Goal: Task Accomplishment & Management: Manage account settings

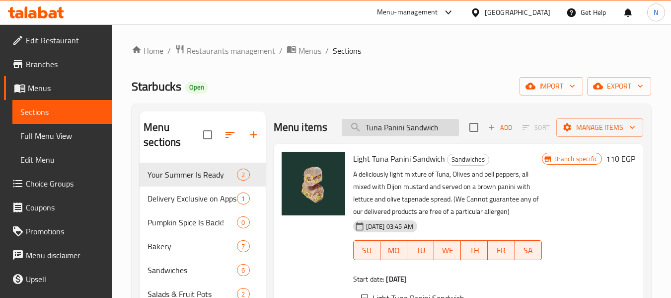
click at [426, 135] on input "Tuna Panini Sandwich" at bounding box center [400, 127] width 117 height 17
paste input "Mango Dragonfruit"
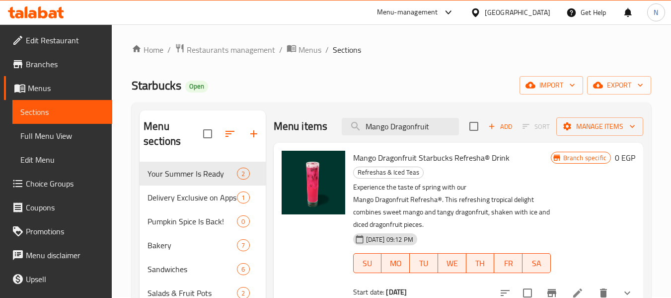
scroll to position [50, 0]
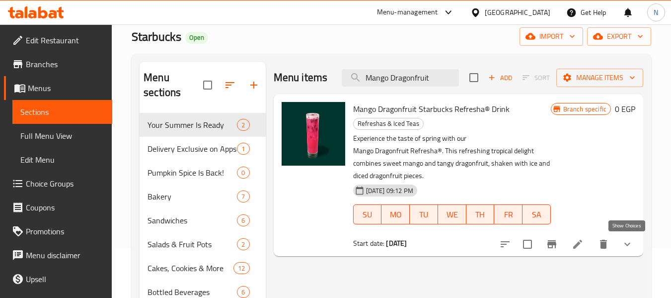
type input "Mango Dragonfruit"
click at [631, 241] on icon "show more" at bounding box center [628, 244] width 12 height 12
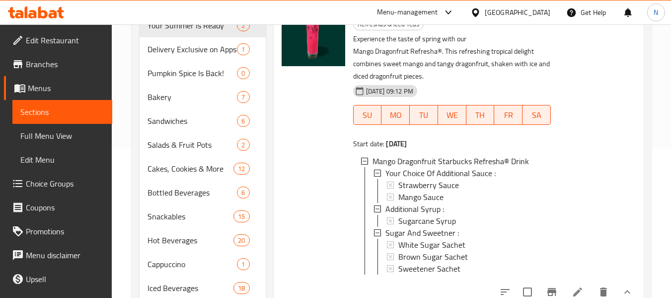
scroll to position [199, 0]
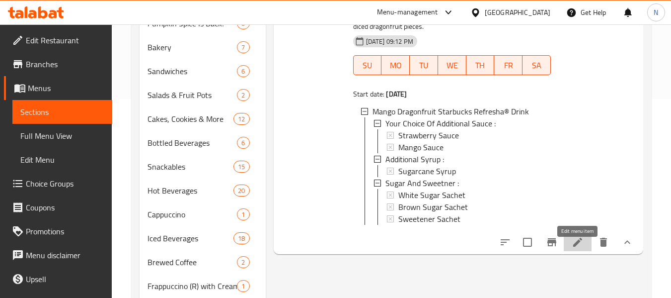
click at [573, 245] on icon at bounding box center [578, 242] width 12 height 12
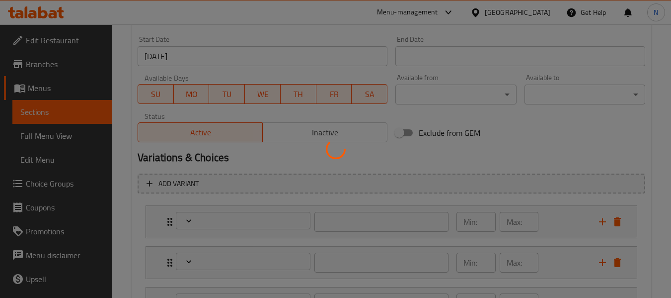
scroll to position [517, 0]
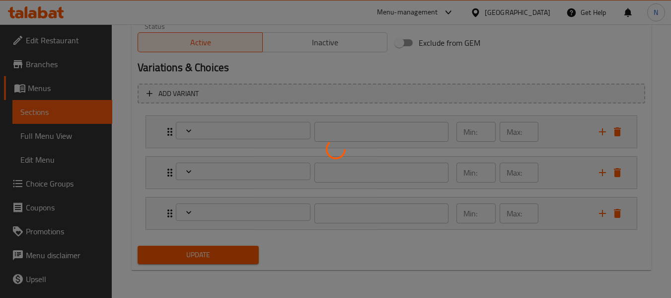
type input "اختيارك من الصوص الإضافى :"
type input "0"
type input "2"
type input "شراب إضافي :"
type input "0"
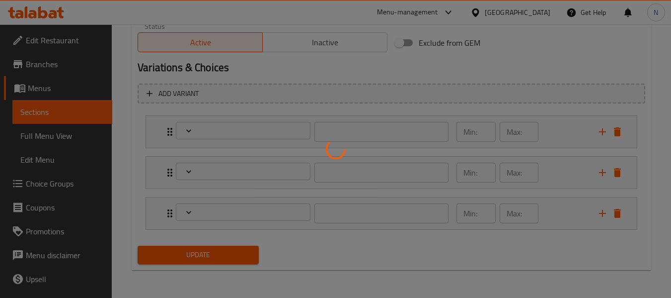
type input "1"
type input "السكر و المحليات :"
type input "0"
type input "3"
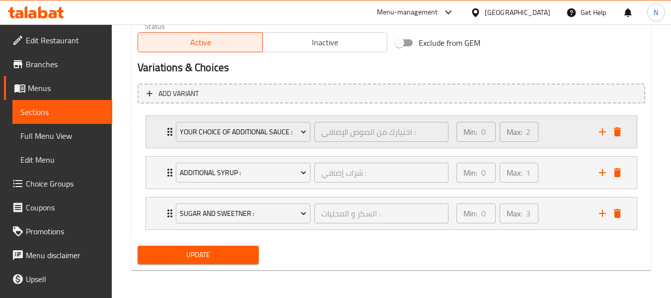
click at [549, 132] on div "Min: 0 ​ Max: 2 ​" at bounding box center [522, 132] width 143 height 32
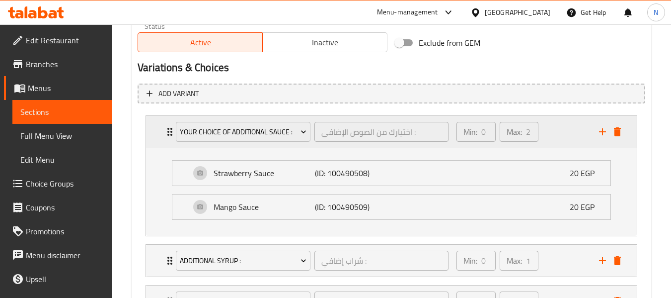
scroll to position [567, 0]
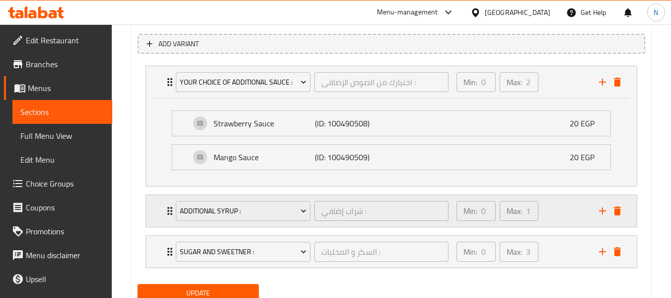
click at [555, 201] on div "Min: 0 ​ Max: 1 ​" at bounding box center [522, 211] width 143 height 32
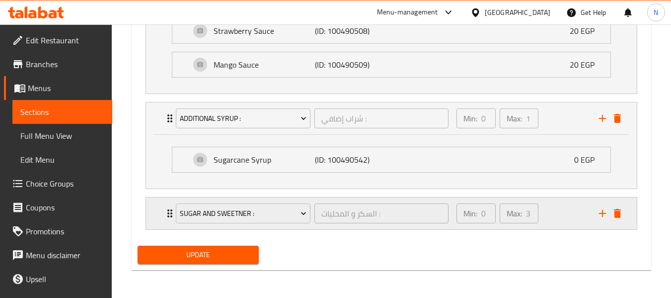
click at [564, 225] on div "Min: 0 ​ Max: 3 ​" at bounding box center [522, 213] width 143 height 32
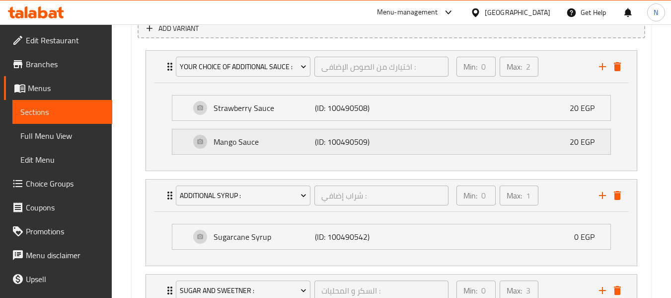
scroll to position [532, 0]
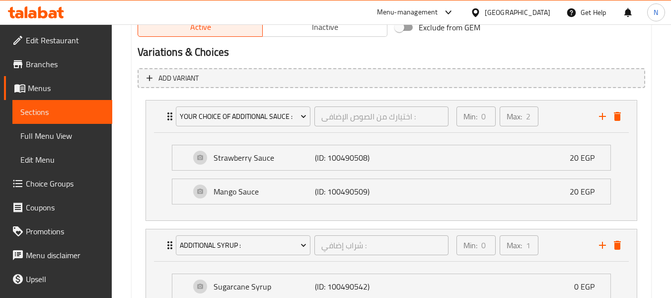
click at [97, 108] on link "Sections" at bounding box center [62, 112] width 100 height 24
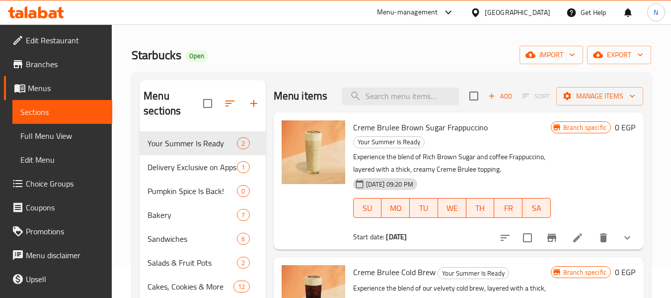
scroll to position [10, 0]
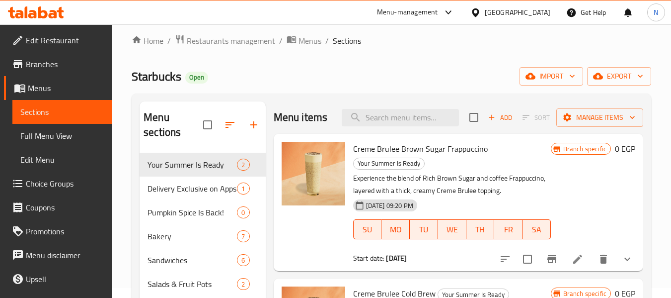
click at [392, 126] on div "Menu items Add Sort Manage items" at bounding box center [459, 117] width 370 height 32
click at [391, 120] on input "search" at bounding box center [400, 117] width 117 height 17
paste input "Mango Dragonfruit"
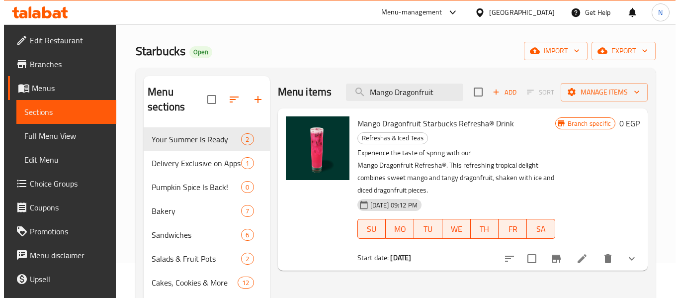
scroll to position [60, 0]
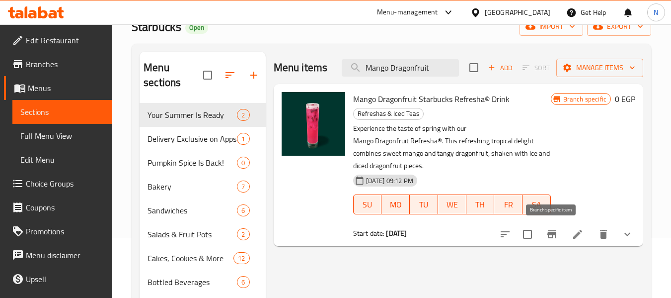
type input "Mango Dragonfruit"
click at [555, 233] on icon "Branch-specific-item" at bounding box center [552, 234] width 9 height 8
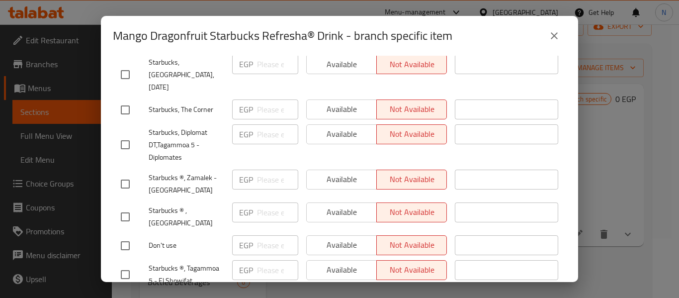
scroll to position [1828, 0]
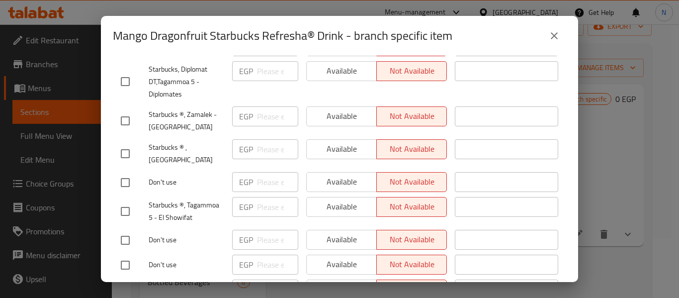
click at [549, 31] on icon "close" at bounding box center [554, 36] width 12 height 12
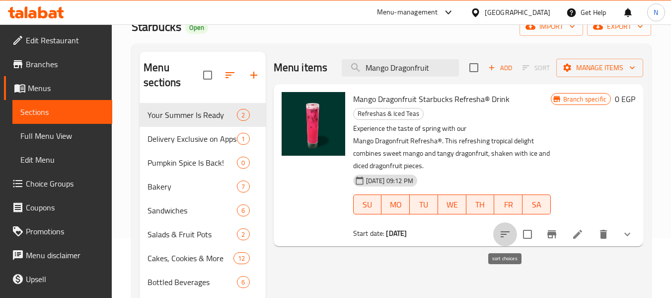
click at [502, 231] on icon "sort-choices" at bounding box center [505, 234] width 12 height 12
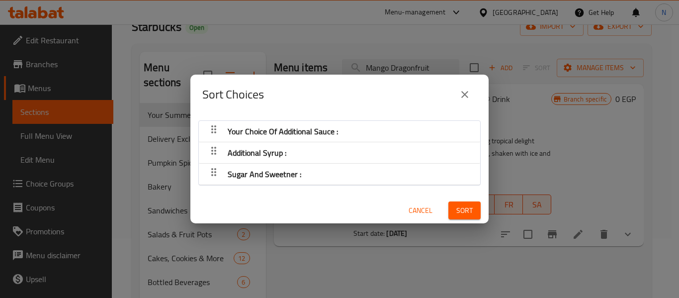
click at [462, 98] on icon "close" at bounding box center [465, 94] width 12 height 12
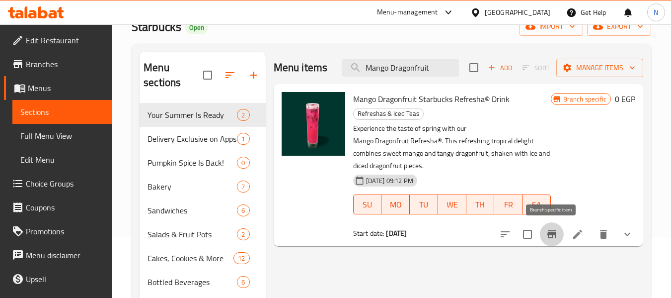
click at [553, 235] on icon "Branch-specific-item" at bounding box center [552, 234] width 9 height 8
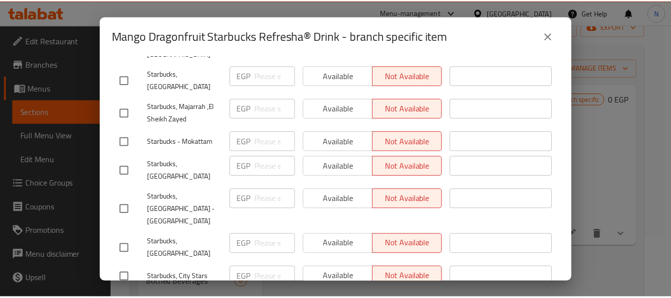
scroll to position [188, 0]
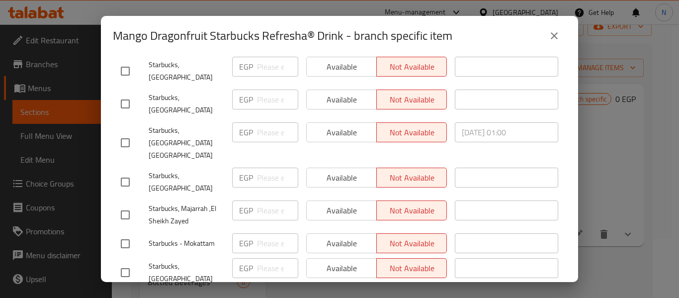
click at [551, 39] on icon "close" at bounding box center [554, 35] width 7 height 7
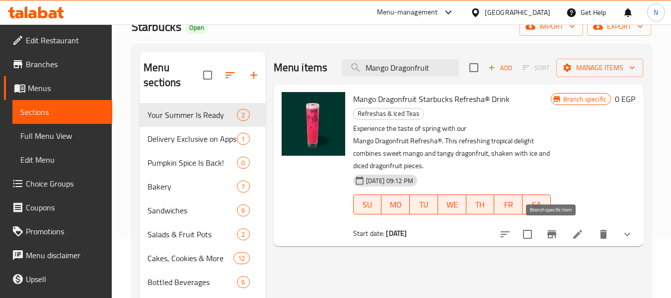
click at [553, 234] on icon "Branch-specific-item" at bounding box center [552, 234] width 9 height 8
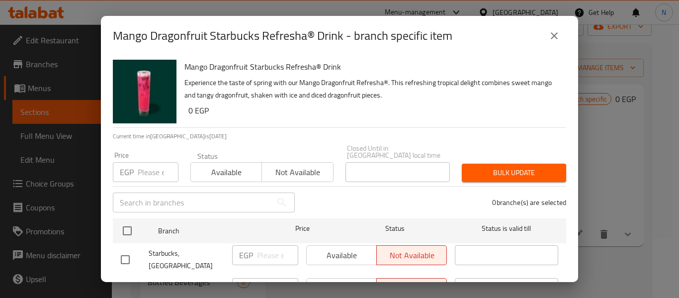
click at [555, 41] on icon "close" at bounding box center [554, 36] width 12 height 12
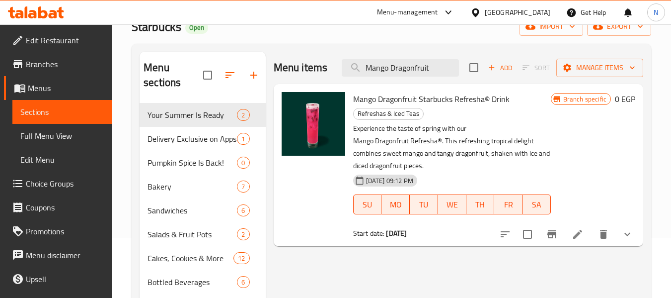
scroll to position [109, 0]
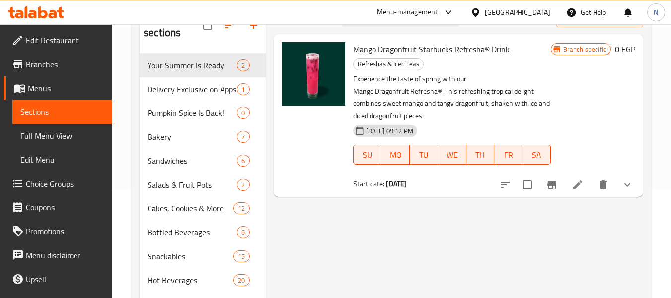
click at [23, 185] on icon at bounding box center [18, 183] width 12 height 12
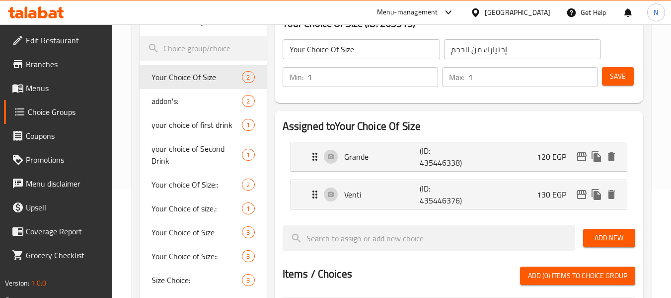
scroll to position [10, 0]
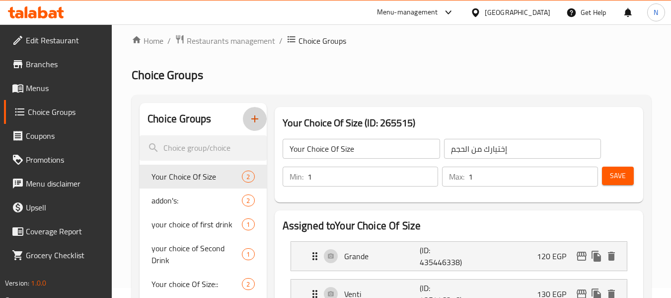
click at [258, 114] on icon "button" at bounding box center [255, 119] width 12 height 12
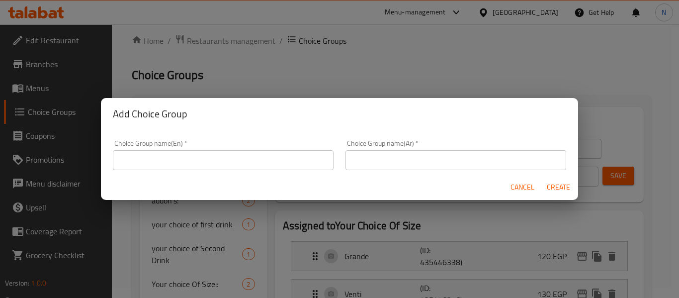
click at [162, 162] on input "text" at bounding box center [223, 160] width 221 height 20
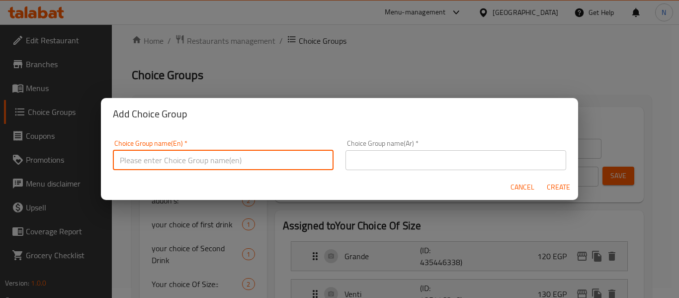
click at [207, 161] on input "text" at bounding box center [223, 160] width 221 height 20
type input "Your Choice of size:"
click at [386, 154] on input "text" at bounding box center [455, 160] width 221 height 20
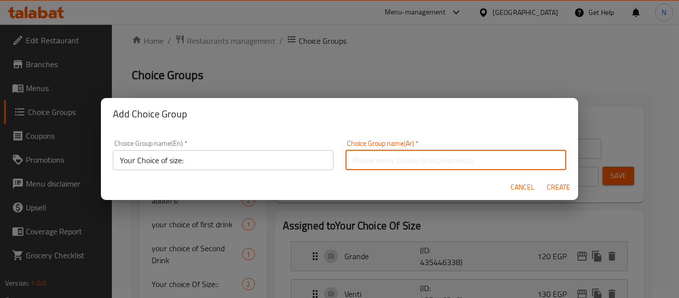
type input "إختيارك من الحجم:"
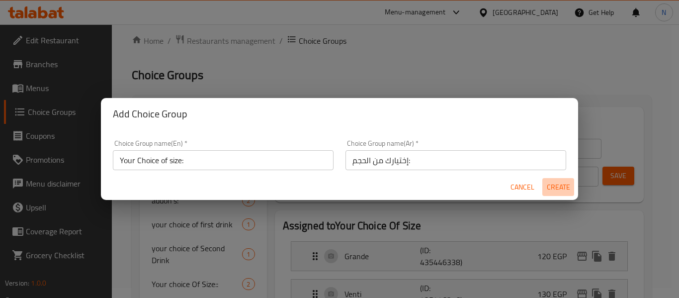
click at [550, 195] on button "Create" at bounding box center [558, 187] width 32 height 18
type input "Your Choice of size:"
type input "إختيارك من الحجم:"
type input "0"
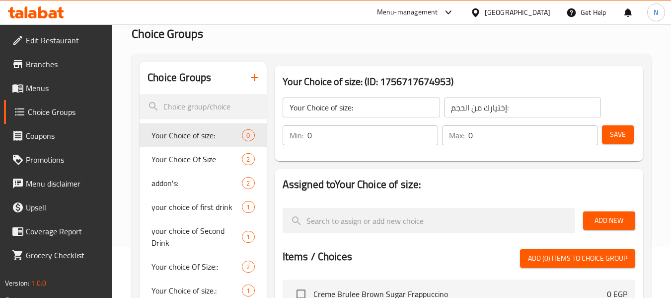
scroll to position [109, 0]
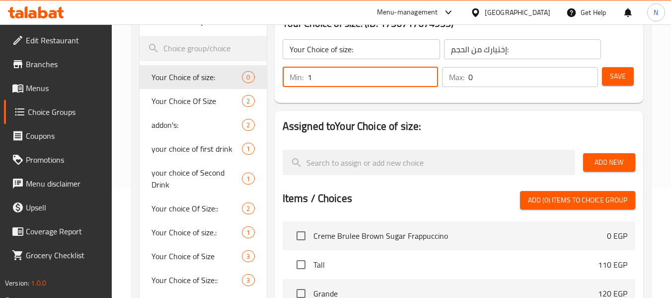
type input "1"
click at [425, 75] on input "1" at bounding box center [373, 77] width 131 height 20
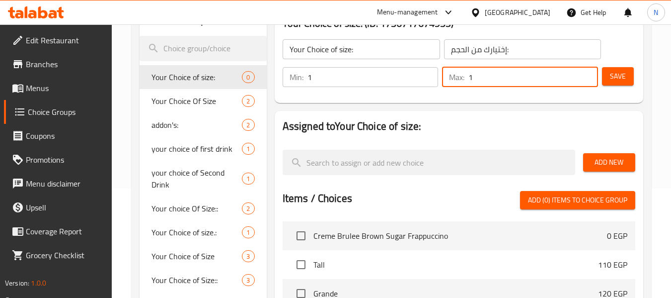
type input "1"
click at [590, 73] on input "1" at bounding box center [534, 77] width 130 height 20
click at [603, 159] on span "Add New" at bounding box center [609, 162] width 36 height 12
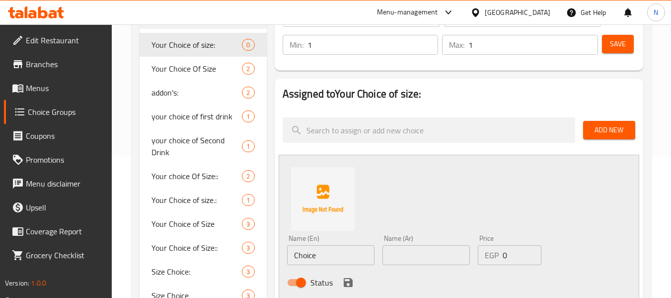
scroll to position [159, 0]
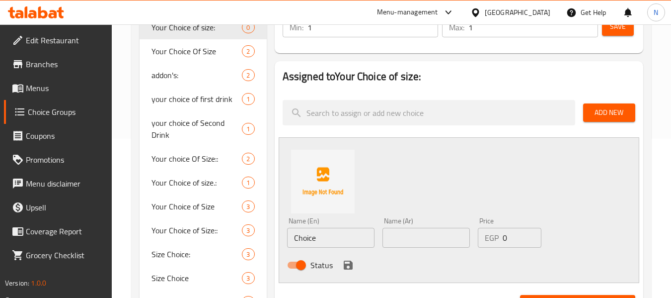
click at [352, 239] on input "Choice" at bounding box center [330, 238] width 87 height 20
paste input "Tall"
type input "Tall"
click at [516, 239] on input "0" at bounding box center [522, 238] width 39 height 20
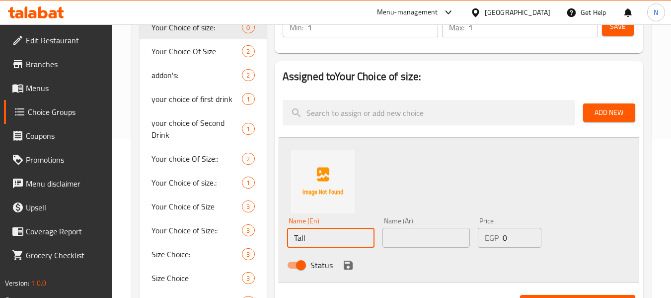
click at [516, 239] on input "0" at bounding box center [522, 238] width 39 height 20
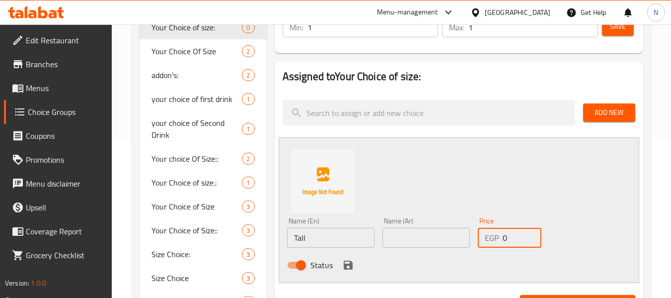
click at [516, 239] on input "0" at bounding box center [522, 238] width 39 height 20
paste input "125"
type input "125"
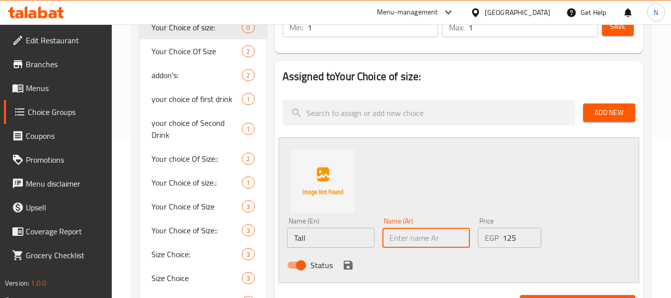
click at [410, 240] on input "text" at bounding box center [426, 238] width 87 height 20
click at [409, 236] on input "text" at bounding box center [426, 238] width 87 height 20
type input "طويل"
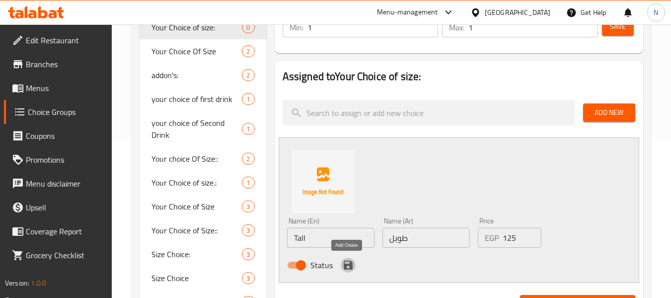
click at [354, 264] on button "save" at bounding box center [348, 264] width 15 height 15
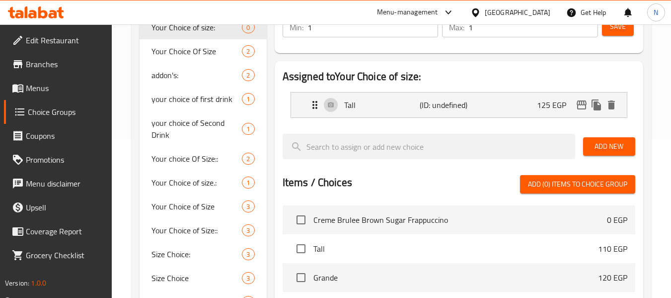
click at [633, 142] on button "Add New" at bounding box center [609, 146] width 52 height 18
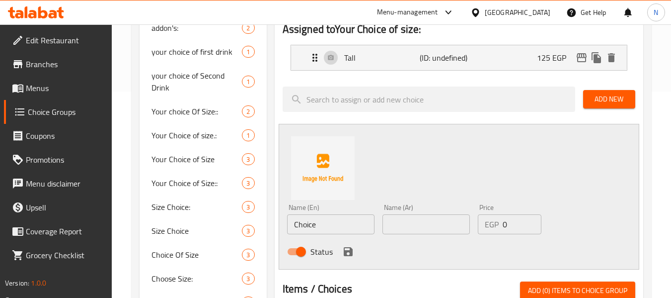
scroll to position [258, 0]
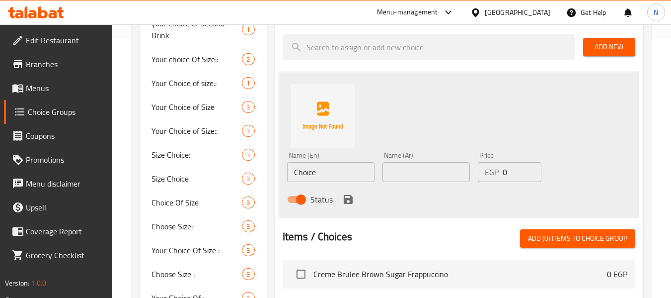
click at [337, 168] on input "Choice" at bounding box center [330, 172] width 87 height 20
paste input "Grand"
type input "Grande"
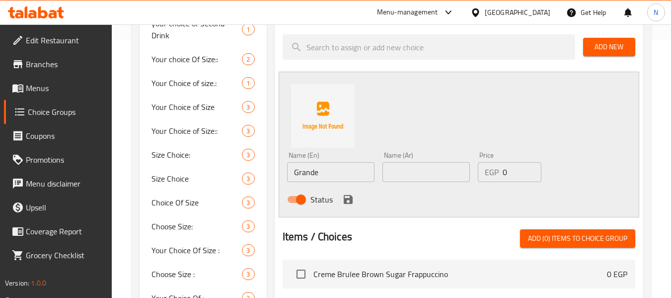
click at [515, 177] on input "0" at bounding box center [522, 172] width 39 height 20
type input "135"
click at [392, 169] on input "text" at bounding box center [426, 172] width 87 height 20
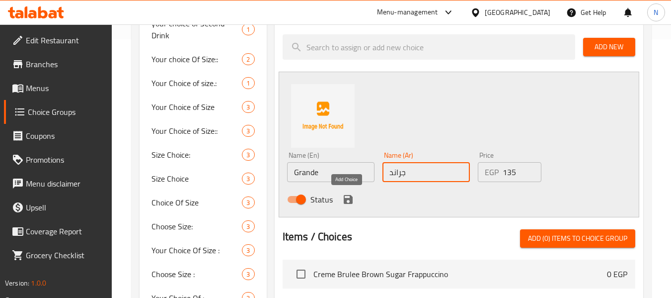
type input "جراندى"
click at [348, 199] on icon "save" at bounding box center [348, 199] width 9 height 9
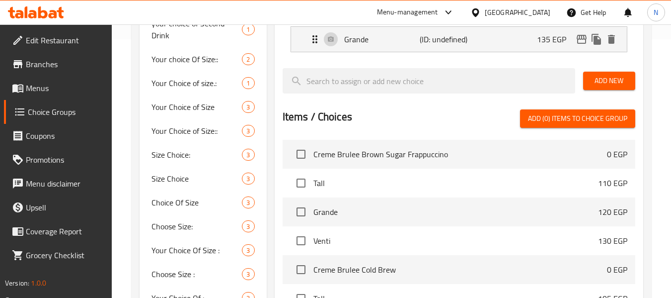
click at [620, 83] on span "Add New" at bounding box center [609, 81] width 36 height 12
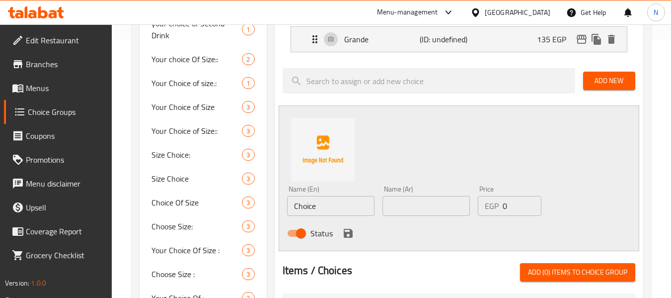
click at [335, 209] on input "Choice" at bounding box center [330, 206] width 87 height 20
paste input "Venti"
type input "Venti"
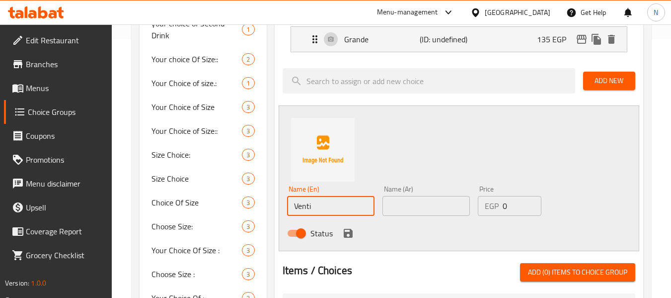
click at [418, 208] on input "text" at bounding box center [426, 206] width 87 height 20
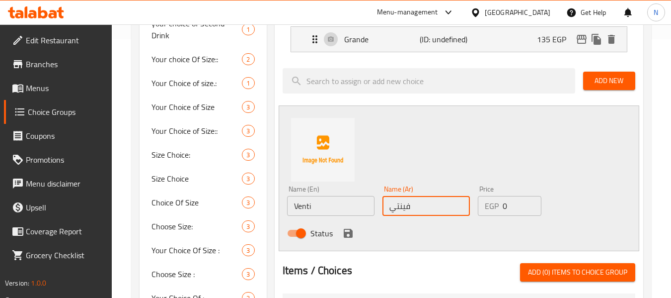
type input "فينتي"
click at [505, 213] on input "0" at bounding box center [522, 206] width 39 height 20
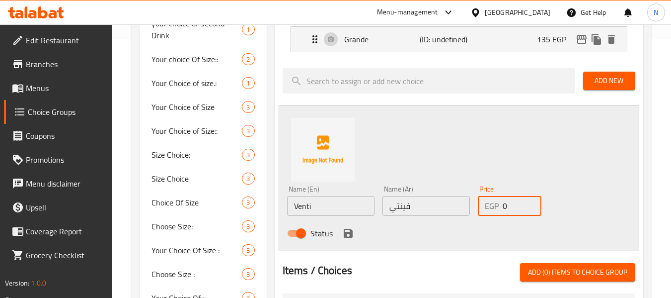
click at [489, 209] on p "EGP" at bounding box center [492, 206] width 14 height 12
click at [515, 207] on input "0" at bounding box center [522, 206] width 39 height 20
type input "145"
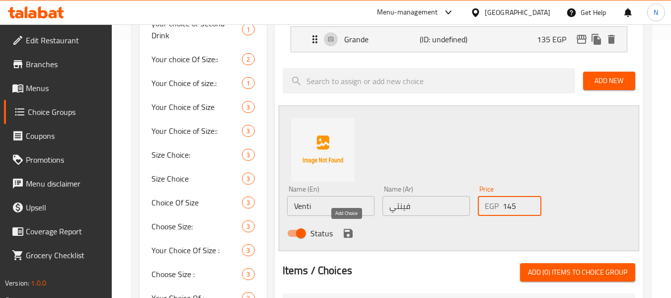
click at [347, 231] on icon "save" at bounding box center [348, 233] width 12 height 12
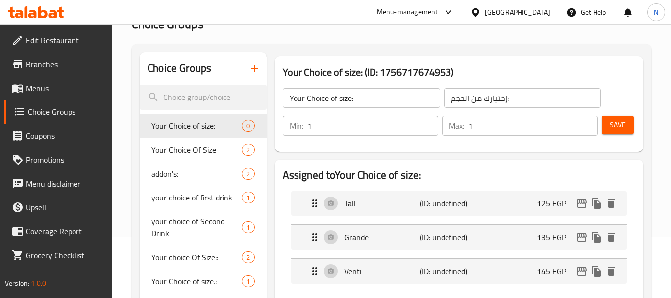
scroll to position [60, 0]
click at [615, 121] on span "Save" at bounding box center [618, 126] width 16 height 12
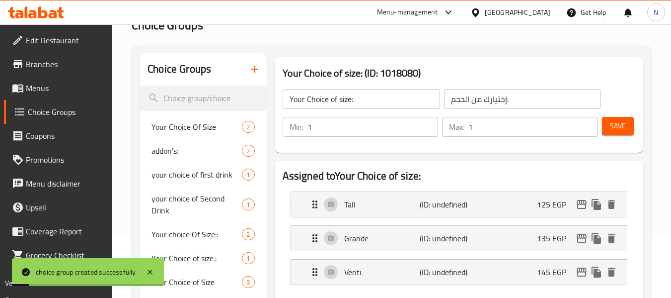
click at [67, 93] on span "Menus" at bounding box center [65, 88] width 79 height 12
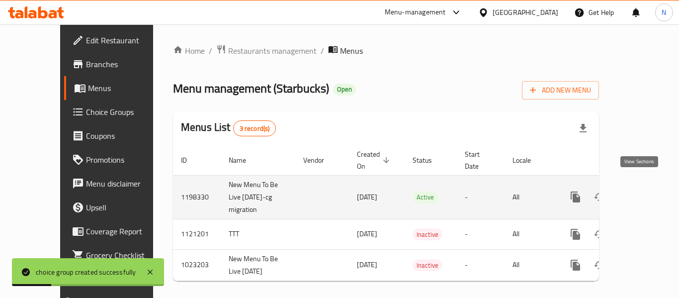
click at [640, 185] on link "enhanced table" at bounding box center [647, 197] width 24 height 24
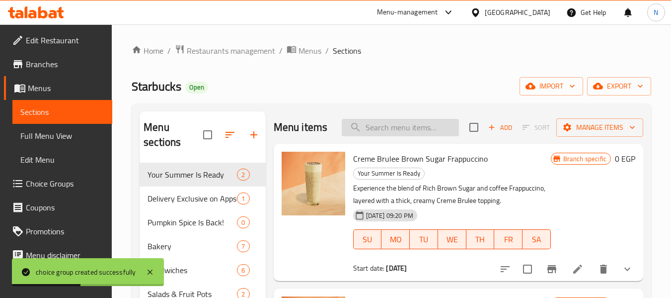
click at [433, 130] on input "search" at bounding box center [400, 127] width 117 height 17
paste input "Mango Dragonfruit"
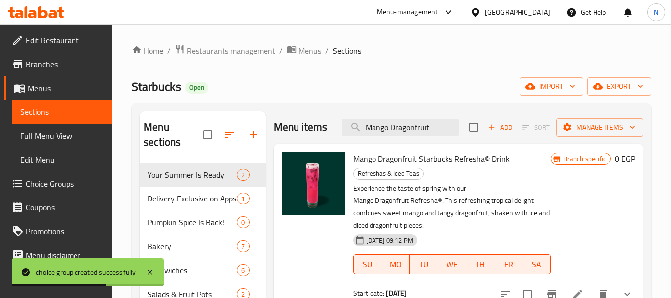
scroll to position [50, 0]
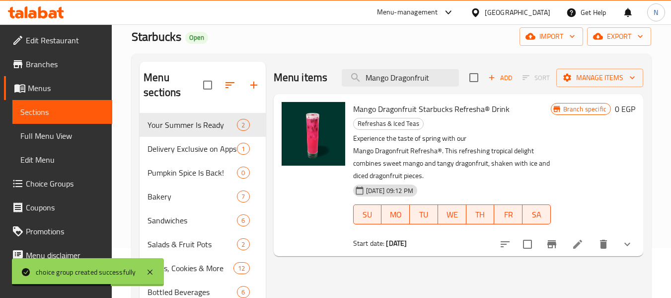
type input "Mango Dragonfruit"
click at [574, 238] on li at bounding box center [578, 244] width 28 height 18
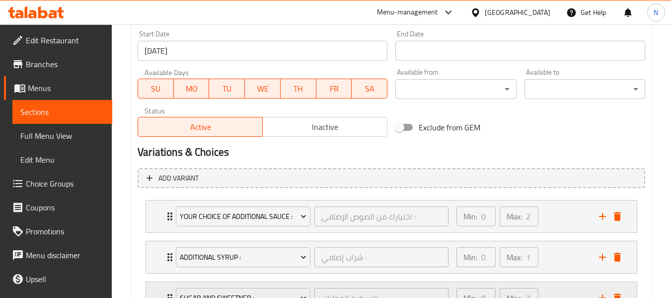
scroll to position [517, 0]
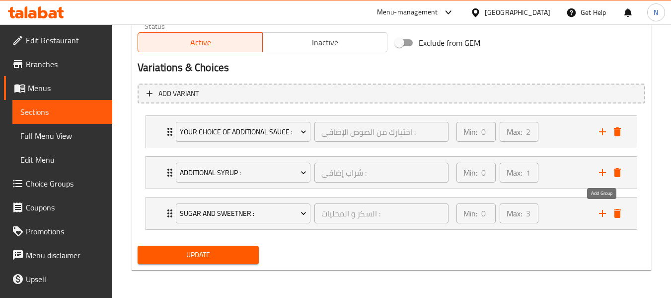
drag, startPoint x: 598, startPoint y: 212, endPoint x: 492, endPoint y: 193, distance: 107.5
click at [599, 212] on icon "add" at bounding box center [603, 213] width 12 height 12
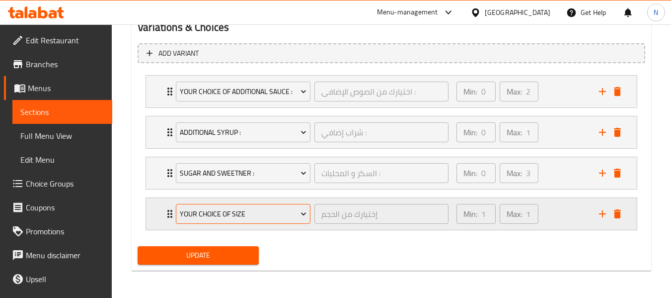
scroll to position [558, 0]
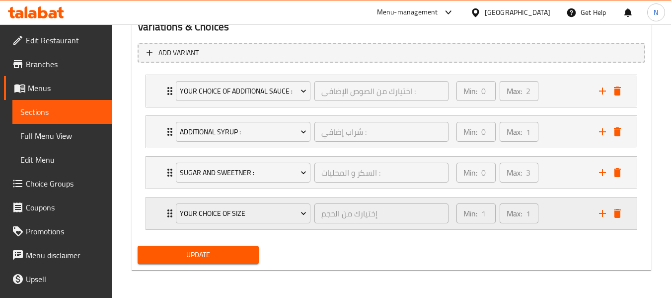
click at [566, 214] on div "Min: 1 ​ Max: 1 ​" at bounding box center [522, 213] width 143 height 32
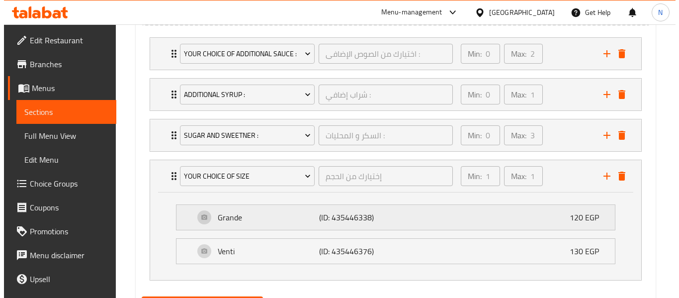
scroll to position [646, 0]
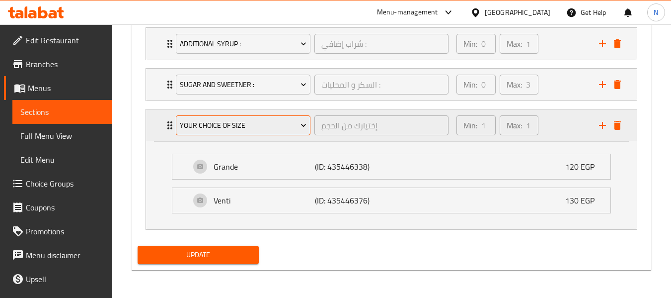
click at [280, 118] on button "Your Choice Of Size" at bounding box center [243, 125] width 135 height 20
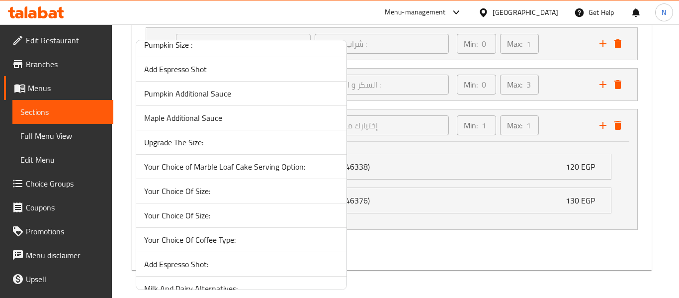
scroll to position [4002, 0]
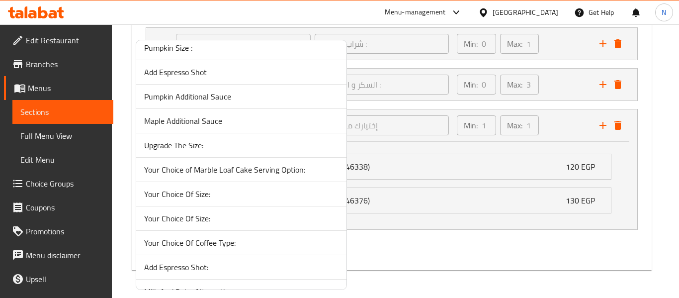
click at [242, 217] on span "Your Choice Of Size:" at bounding box center [241, 218] width 194 height 12
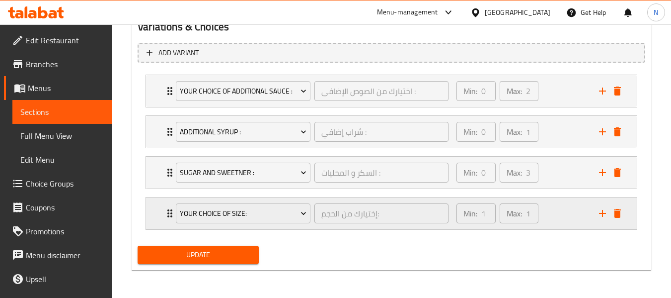
click at [566, 222] on div "Min: 1 ​ Max: 1 ​" at bounding box center [522, 213] width 143 height 32
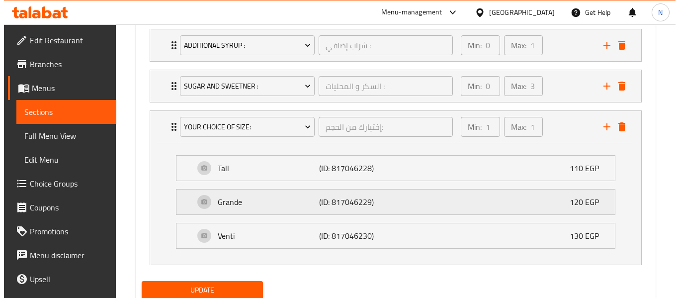
scroll to position [646, 0]
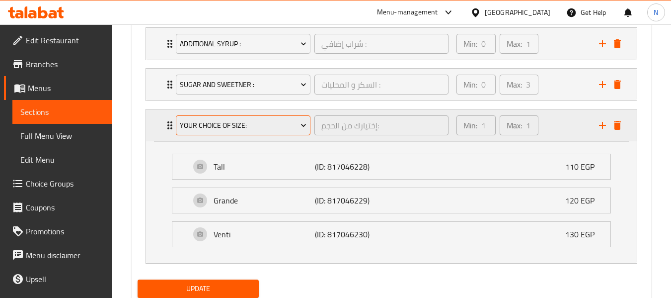
click at [278, 126] on span "Your Choice Of Size:" at bounding box center [243, 125] width 127 height 12
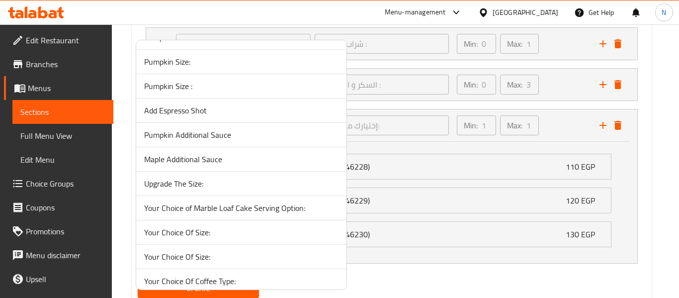
scroll to position [3987, 0]
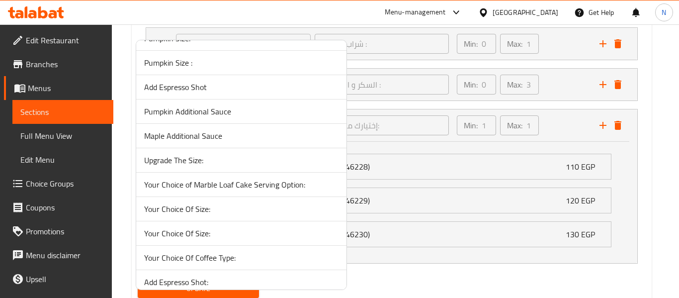
click at [239, 209] on span "Your Choice Of Size:" at bounding box center [241, 209] width 194 height 12
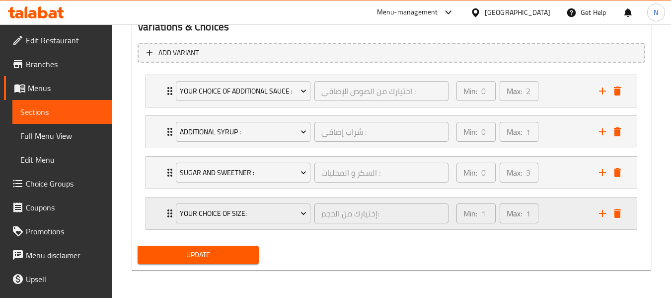
click at [584, 222] on div "Min: 1 ​ Max: 1 ​" at bounding box center [522, 213] width 143 height 32
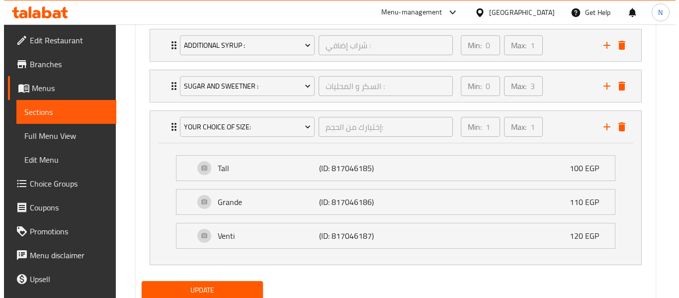
scroll to position [646, 0]
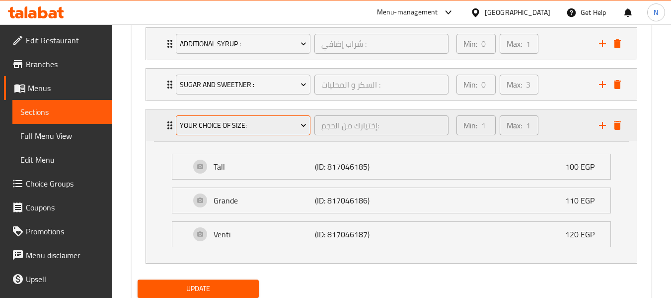
click at [245, 121] on span "Your Choice Of Size:" at bounding box center [243, 125] width 127 height 12
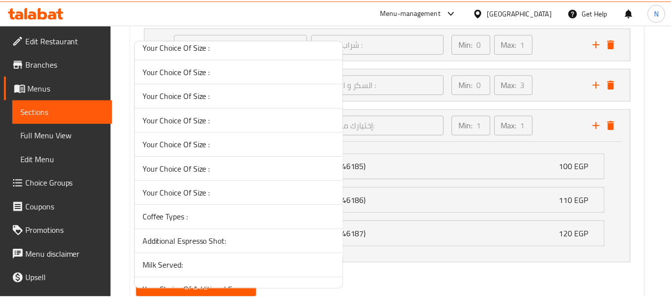
scroll to position [3224, 0]
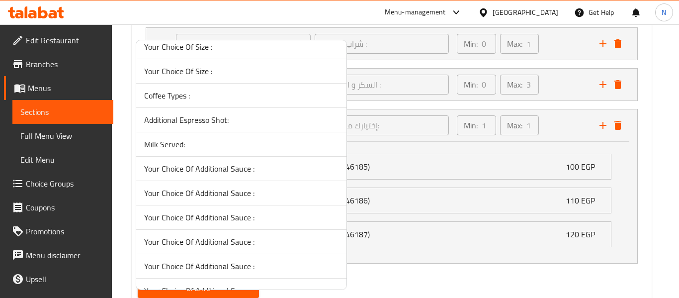
click at [79, 185] on div at bounding box center [339, 149] width 679 height 298
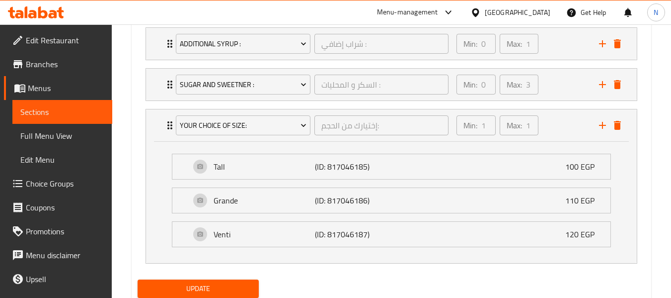
drag, startPoint x: 79, startPoint y: 185, endPoint x: 96, endPoint y: 185, distance: 17.9
click at [79, 185] on span "Choice Groups" at bounding box center [65, 183] width 79 height 12
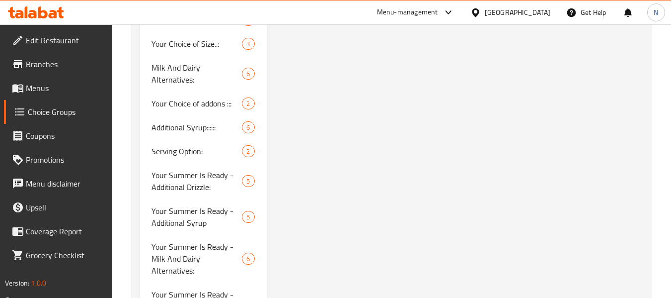
scroll to position [141, 0]
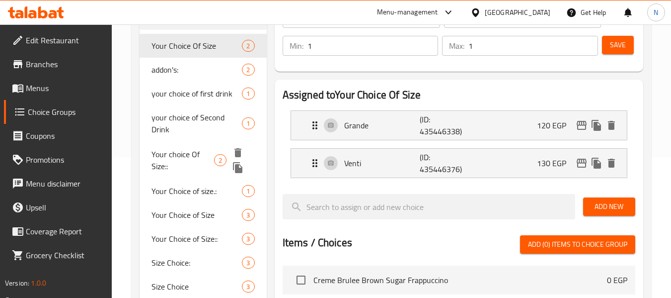
click at [186, 160] on span "Your choice Of Size::" at bounding box center [183, 160] width 63 height 24
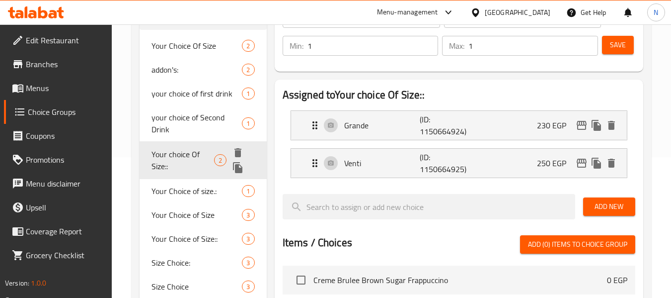
type input "Your choice Of Size::"
type input "اختيارك للحجم"
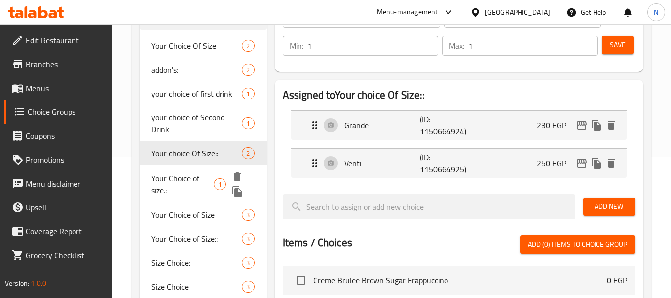
click at [190, 193] on span "Your Choice of size.:" at bounding box center [183, 184] width 62 height 24
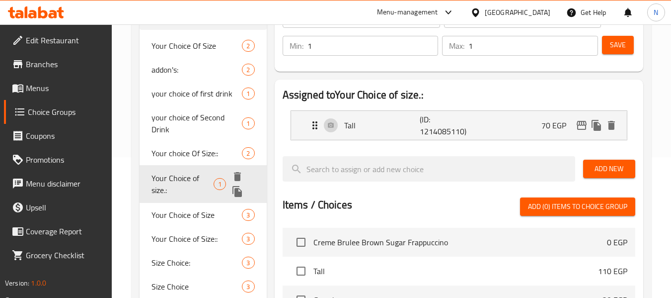
type input "Your Choice of size.:"
type input "إختيارك من الحجم"
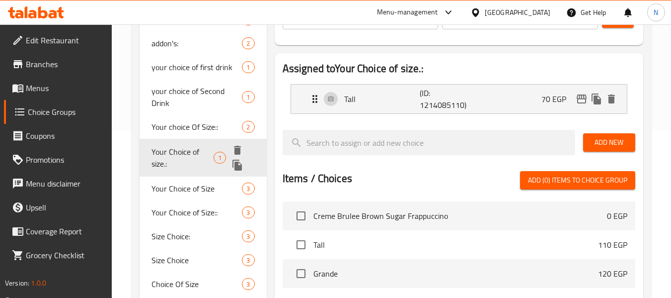
scroll to position [190, 0]
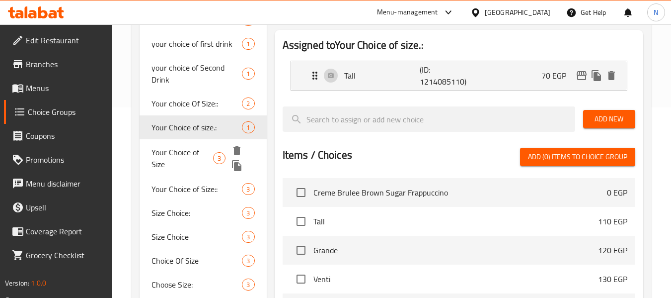
click at [192, 152] on span "Your Choice of Size" at bounding box center [183, 158] width 62 height 24
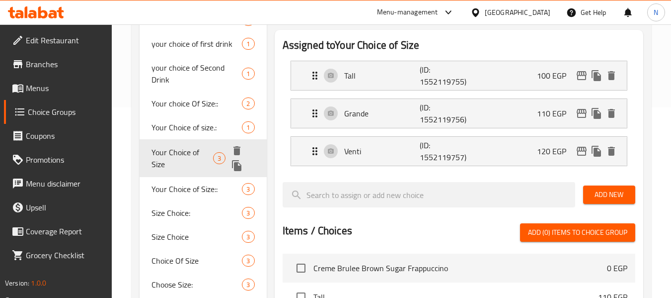
type input "Your Choice of Size"
type input "اختيارك للحجم"
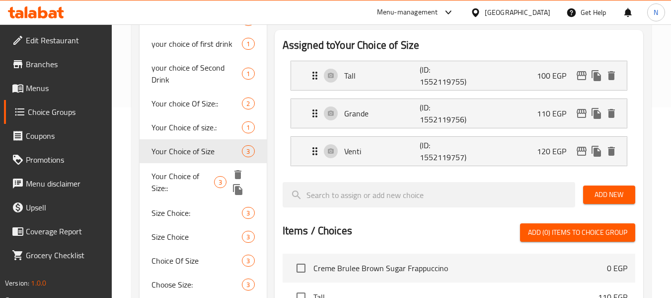
click at [189, 192] on span "Your Choice of Size::" at bounding box center [183, 182] width 63 height 24
type input "Your Choice of Size::"
type input "اختيارك للحجم::"
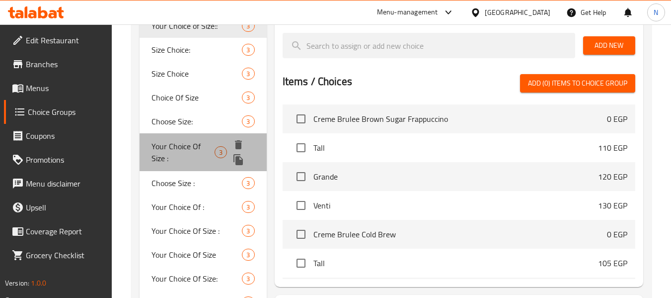
click at [208, 149] on span "Your Choice Of Size :" at bounding box center [183, 152] width 63 height 24
type input "Your Choice Of Size :"
type input "اختيارك للحجم:"
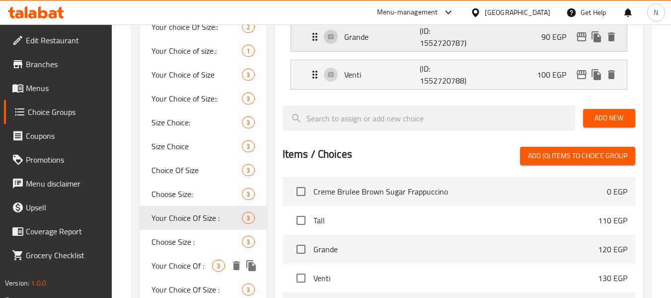
scroll to position [141, 0]
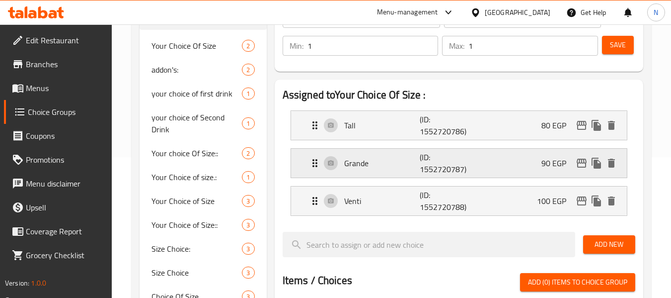
click at [384, 165] on p "Grande" at bounding box center [382, 163] width 76 height 12
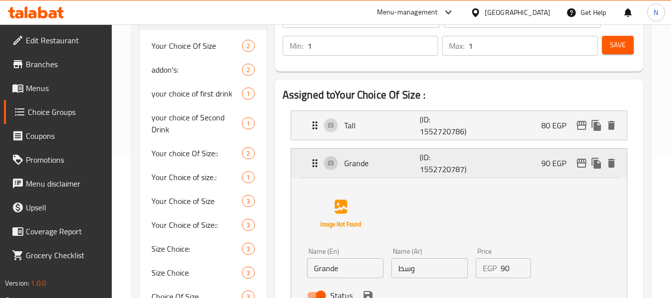
scroll to position [190, 0]
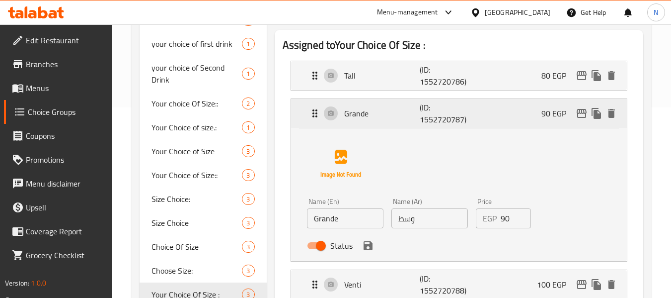
click at [400, 118] on p "Grande" at bounding box center [382, 113] width 76 height 12
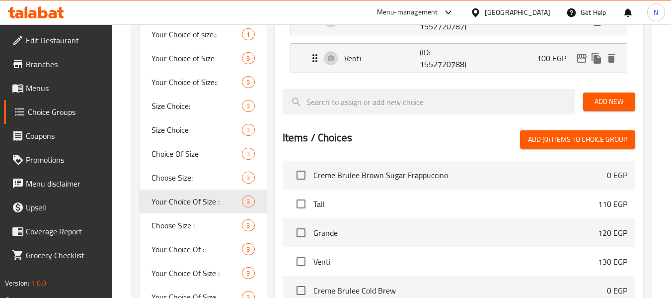
scroll to position [290, 0]
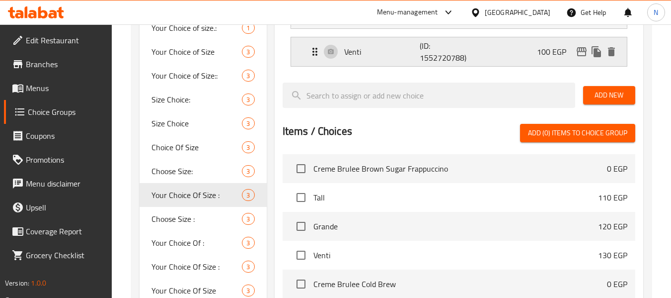
click at [421, 59] on p "(ID: 1552720788)" at bounding box center [445, 52] width 51 height 24
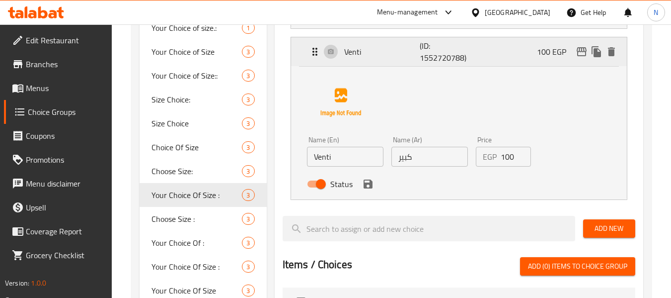
click at [421, 59] on p "(ID: 1552720788)" at bounding box center [445, 52] width 51 height 24
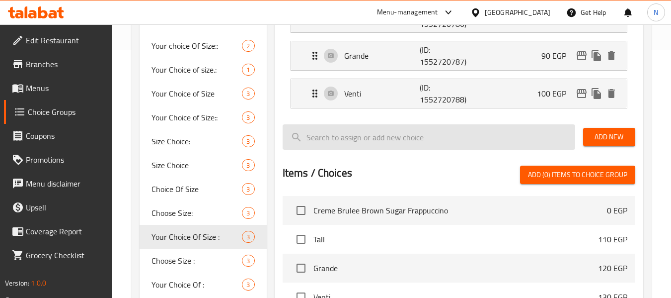
scroll to position [190, 0]
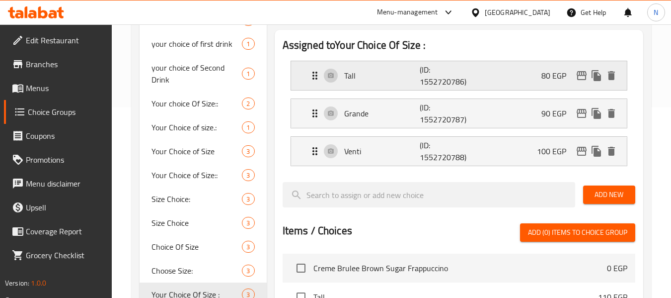
click at [409, 74] on p "Tall" at bounding box center [382, 76] width 76 height 12
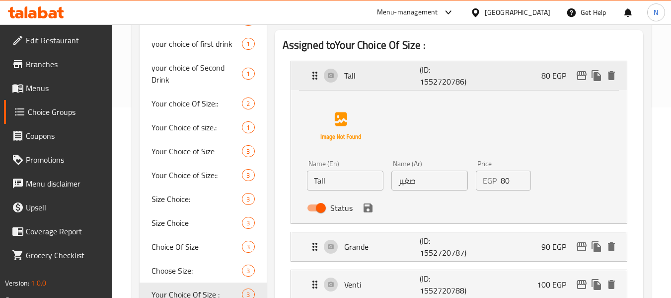
click at [409, 74] on p "Tall" at bounding box center [382, 76] width 76 height 12
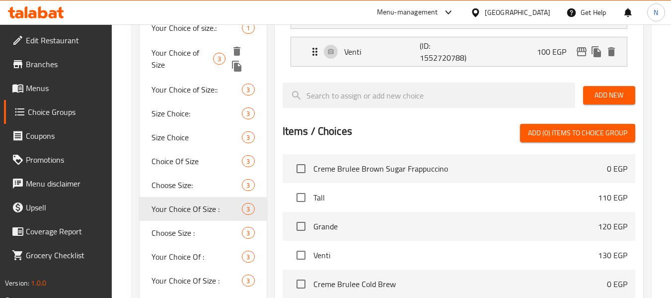
scroll to position [389, 0]
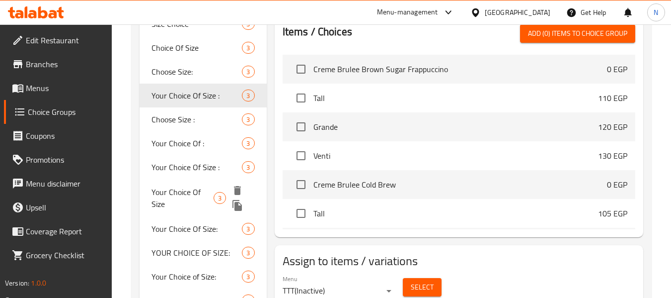
click at [191, 199] on span "Your Choice Of Size" at bounding box center [183, 198] width 62 height 24
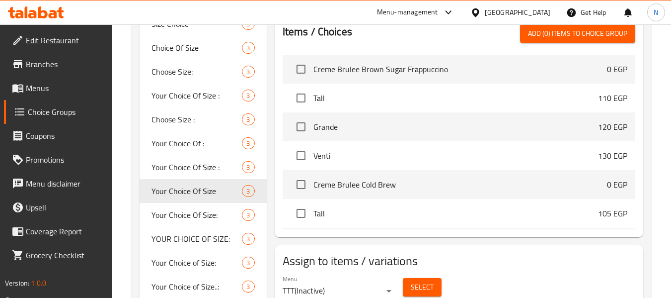
type input "Your Choice Of Size"
type input "اختيارك للحجم"
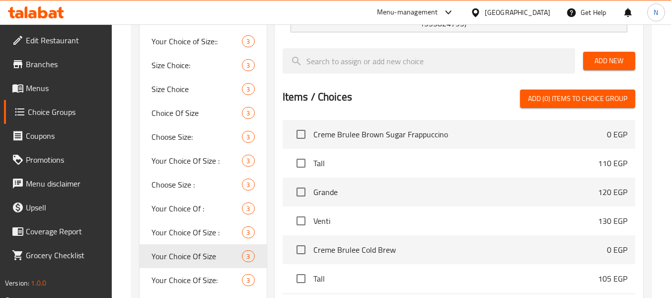
scroll to position [190, 0]
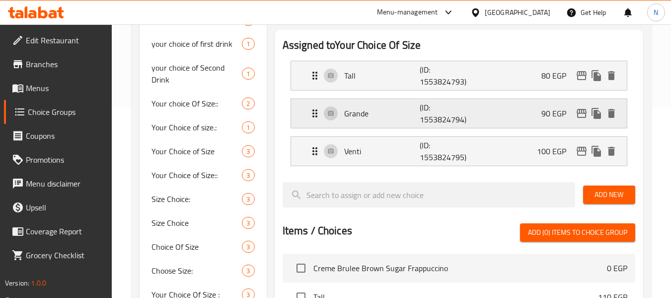
click at [433, 127] on div "Grande (ID: 1553824794) 90 EGP" at bounding box center [462, 113] width 306 height 29
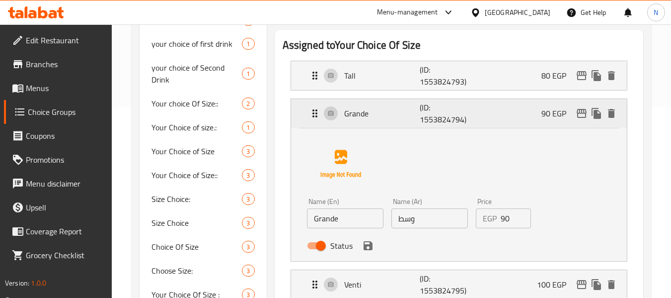
click at [432, 127] on div "Grande (ID: 1553824794) 90 EGP" at bounding box center [462, 113] width 306 height 29
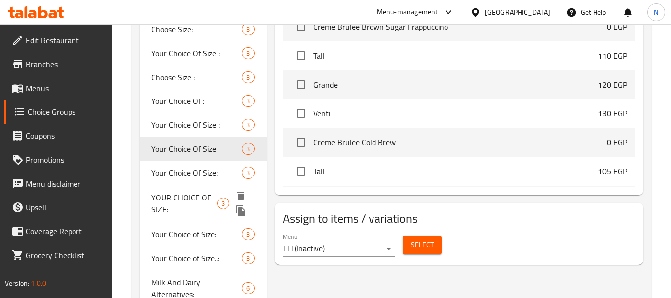
scroll to position [439, 0]
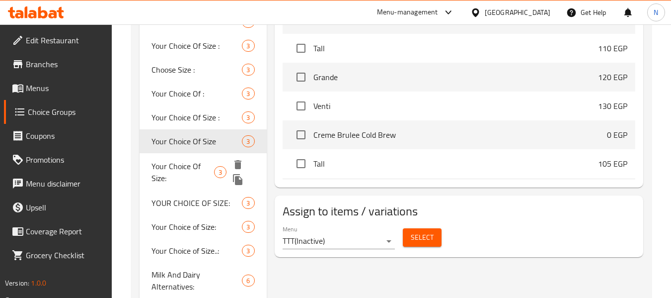
click at [205, 174] on span "Your Choice Of Size:" at bounding box center [183, 172] width 63 height 24
type input "Your Choice Of Size:"
type input "اختيارك للحجم:"
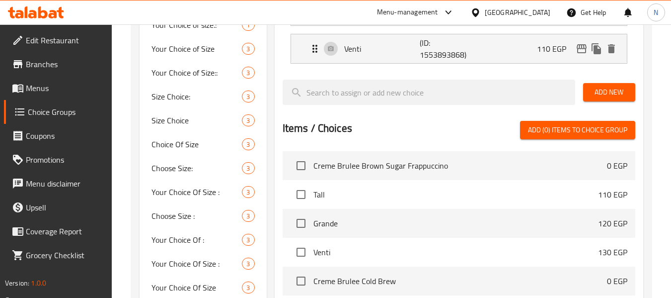
scroll to position [141, 0]
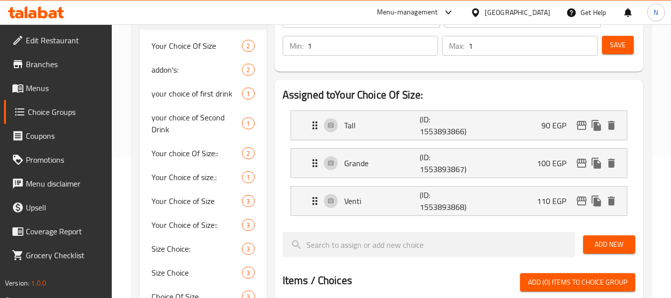
click at [407, 171] on div "Grande (ID: 1553893867) 100 EGP" at bounding box center [462, 163] width 306 height 29
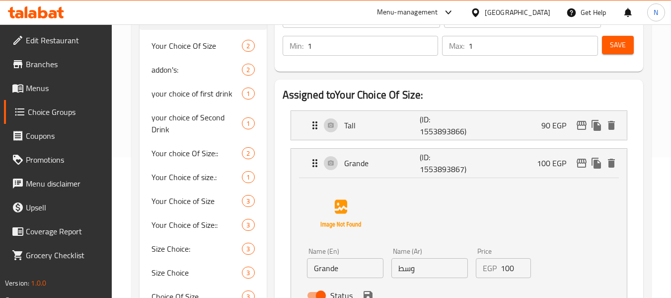
click at [407, 171] on div "Grande (ID: 1553893867) 100 EGP" at bounding box center [462, 163] width 306 height 29
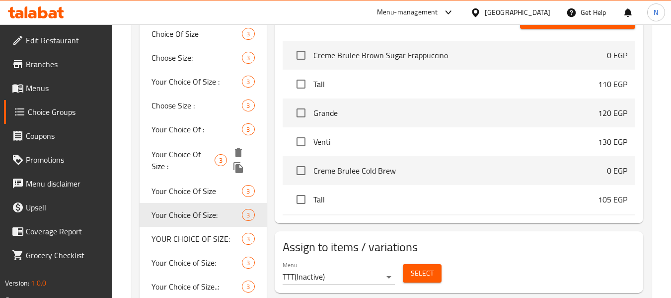
scroll to position [488, 0]
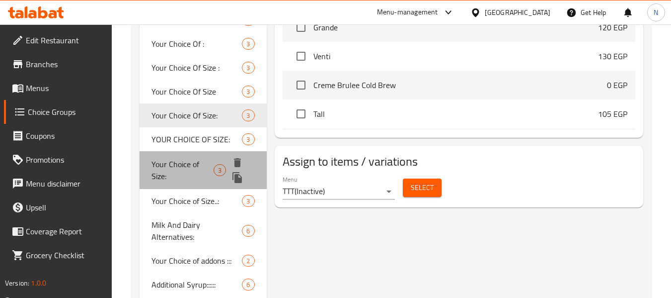
click at [189, 172] on span "Your Choice of Size:" at bounding box center [183, 170] width 62 height 24
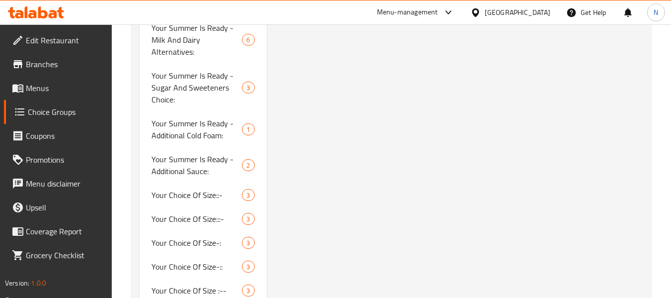
scroll to position [886, 0]
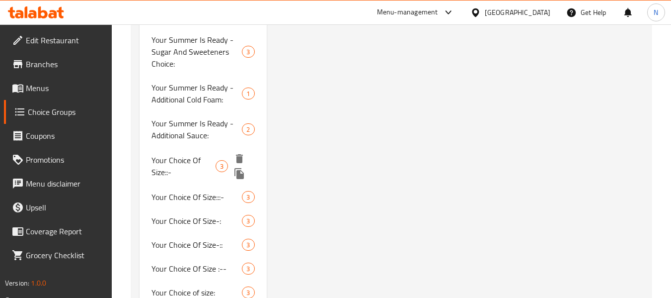
drag, startPoint x: 196, startPoint y: 167, endPoint x: 263, endPoint y: 163, distance: 66.7
click at [196, 167] on span "Your Choice Of Size::-" at bounding box center [184, 166] width 64 height 24
type input "Your Choice Of Size::-"
type input "اختيارك للحجم::-"
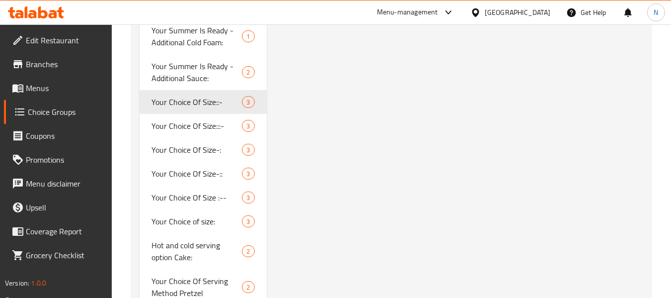
scroll to position [936, 0]
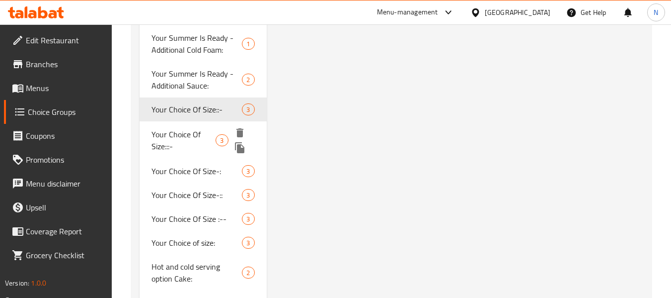
click at [196, 130] on span "Your Choice Of Size:::-" at bounding box center [184, 140] width 64 height 24
type input "Your Choice Of Size:::-"
type input "اختيارك للحجم:::-"
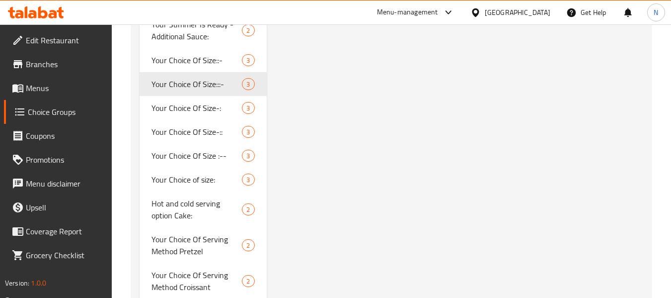
scroll to position [985, 0]
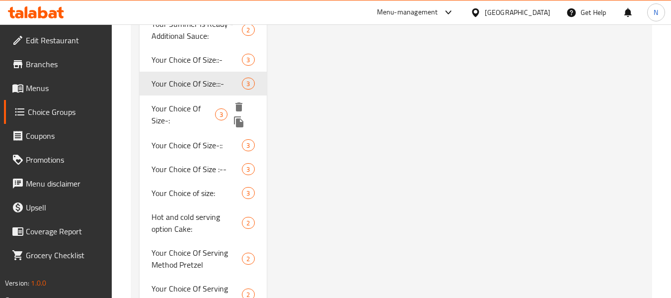
click at [201, 110] on span "Your Choice Of Size-:" at bounding box center [184, 114] width 64 height 24
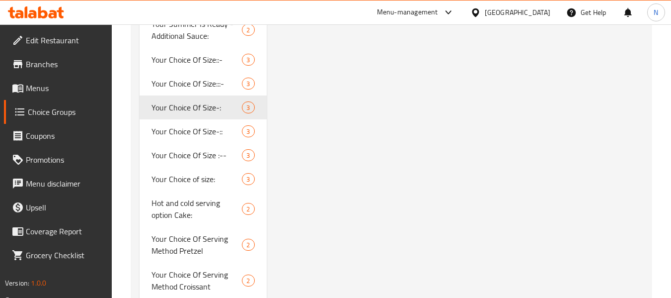
type input "Your Choice Of Size-:"
type input "اختيارك للحجم-:"
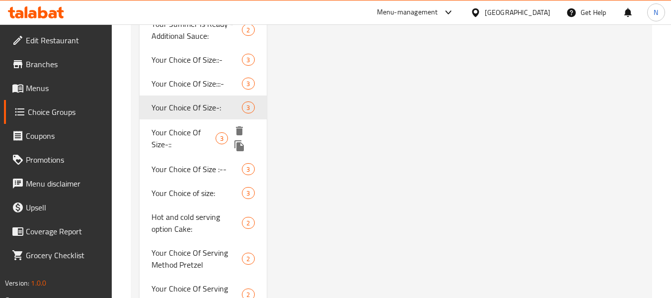
click at [181, 130] on span "Your Choice Of Size-::" at bounding box center [184, 138] width 64 height 24
type input "Your Choice Of Size-::"
type input "اختيارك للحجم-::"
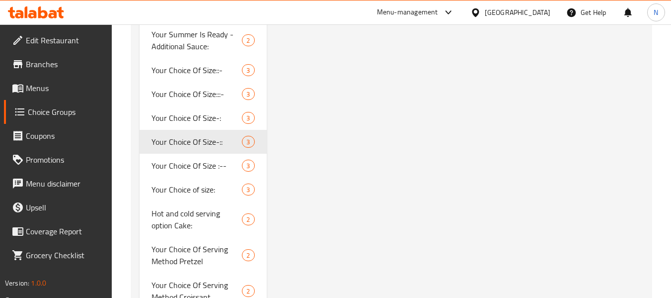
scroll to position [1035, 0]
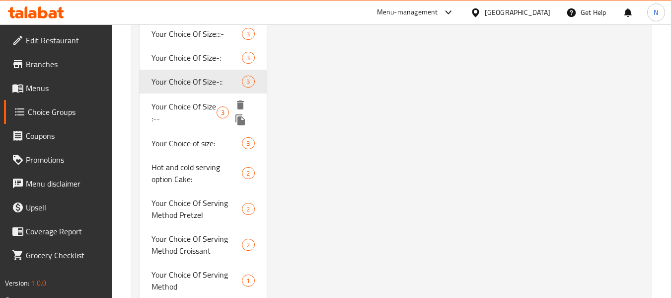
click at [199, 106] on span "Your Choice Of Size :--" at bounding box center [184, 112] width 65 height 24
type input "Your Choice Of Size :--"
type input "اختيارك للحجم :--"
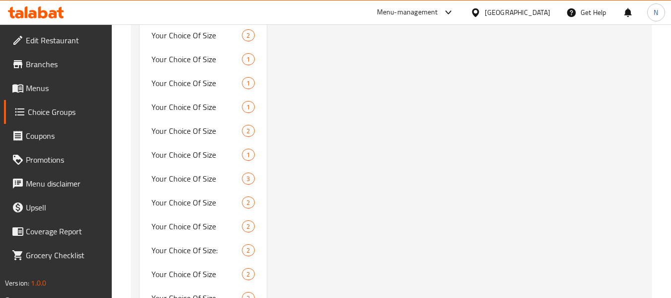
scroll to position [1781, 0]
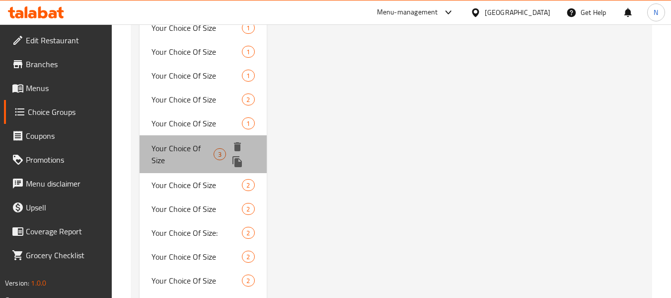
click at [185, 154] on span "Your Choice Of Size" at bounding box center [183, 154] width 62 height 24
type input "Your Choice Of Size"
type input "إختيارك من الحجم"
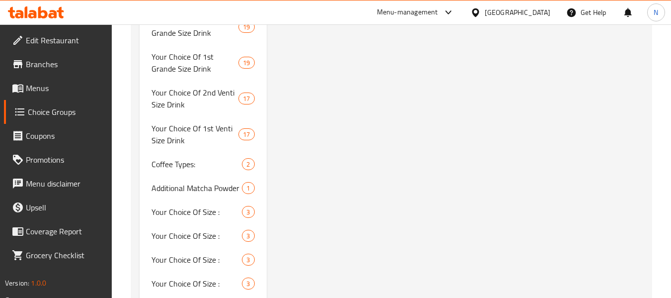
scroll to position [3172, 0]
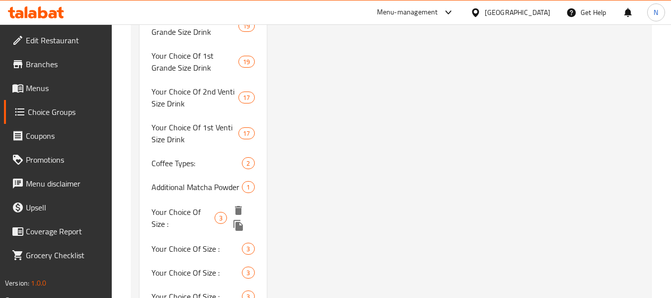
click at [184, 206] on span "Your Choice Of Size :" at bounding box center [183, 218] width 63 height 24
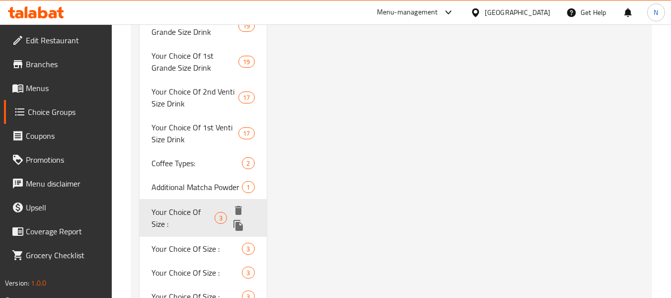
type input "Your Choice Of Size :"
type input "إختيارك من الحجم :"
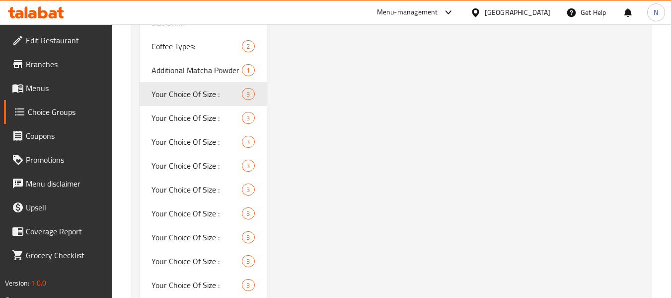
scroll to position [3271, 0]
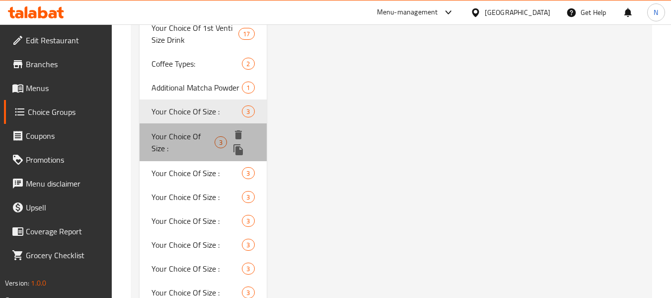
click at [184, 130] on span "Your Choice Of Size :" at bounding box center [183, 142] width 63 height 24
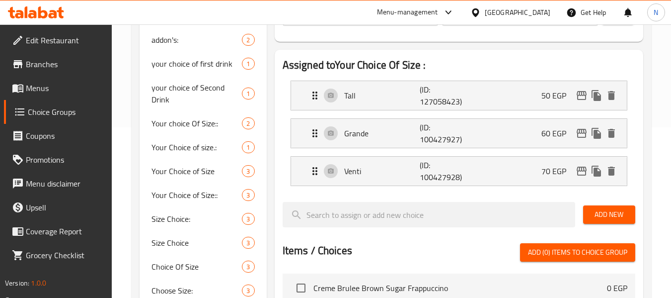
scroll to position [199, 0]
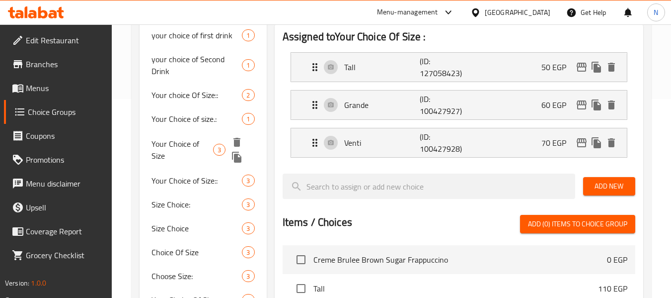
click at [183, 150] on span "Your Choice of Size" at bounding box center [183, 150] width 62 height 24
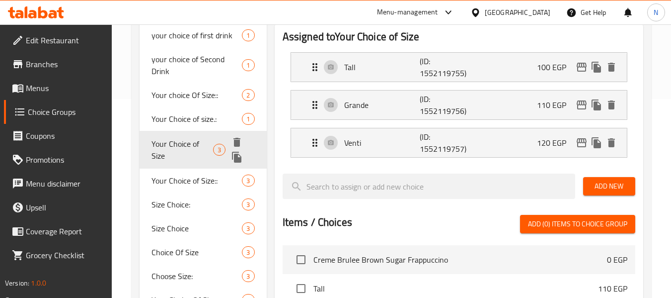
type input "Your Choice of Size"
type input "اختيارك للحجم"
click at [238, 158] on icon "duplicate" at bounding box center [236, 157] width 9 height 11
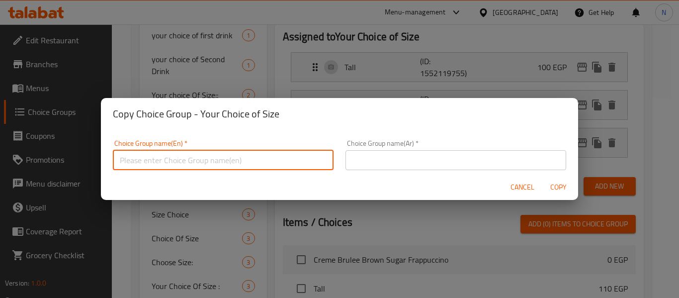
drag, startPoint x: 236, startPoint y: 156, endPoint x: 230, endPoint y: 159, distance: 6.2
click at [236, 156] on input "text" at bounding box center [223, 160] width 221 height 20
click at [148, 163] on input "Your Choice of size:" at bounding box center [223, 160] width 221 height 20
click at [137, 161] on input "Your CHOICES of size:" at bounding box center [223, 160] width 221 height 20
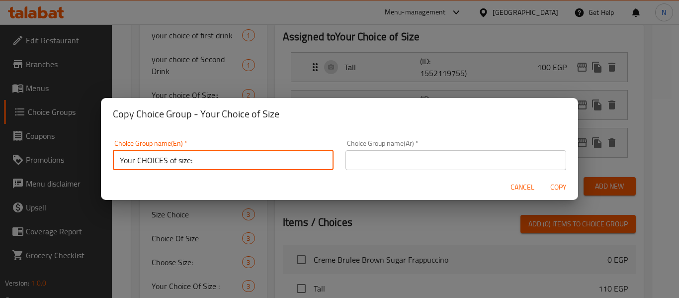
click at [185, 162] on input "Your CHOICES of size:" at bounding box center [223, 160] width 221 height 20
type input "Your CHOICES of Size:"
click at [391, 156] on input "text" at bounding box center [455, 160] width 221 height 20
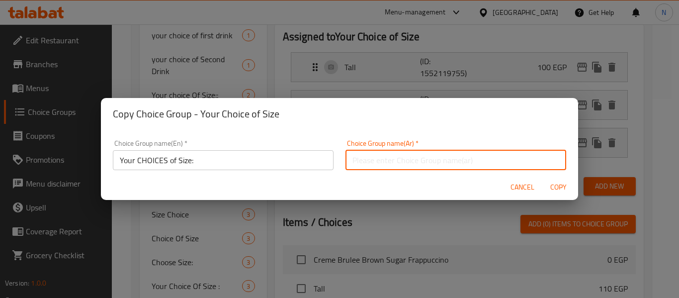
type input "إختيارك من الحجم:"
click at [553, 189] on span "Copy" at bounding box center [558, 187] width 24 height 12
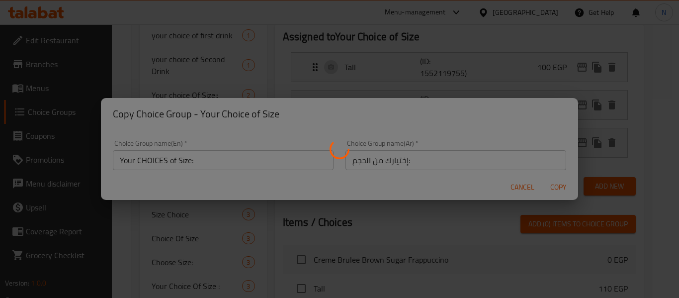
type input "Your CHOICES of Size:"
type input "إختيارك من الحجم:"
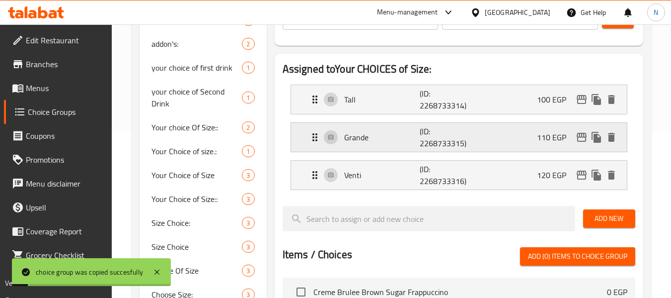
scroll to position [149, 0]
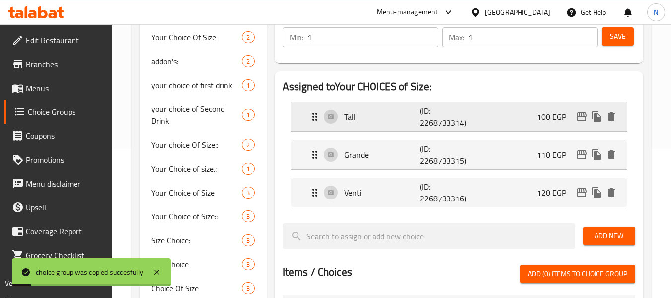
click at [486, 114] on div "Tall (ID: 2268733314) 100 EGP" at bounding box center [462, 116] width 306 height 29
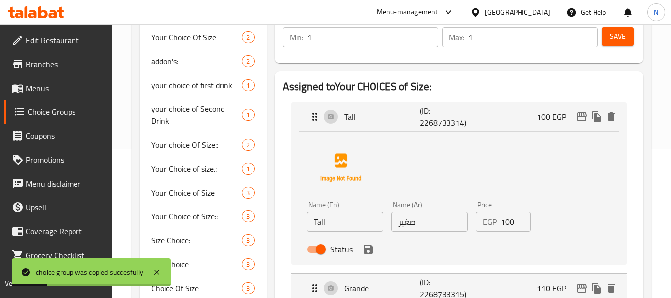
click at [508, 224] on input "100" at bounding box center [516, 222] width 31 height 20
type input "125"
click at [413, 230] on input "صغير" at bounding box center [430, 222] width 77 height 20
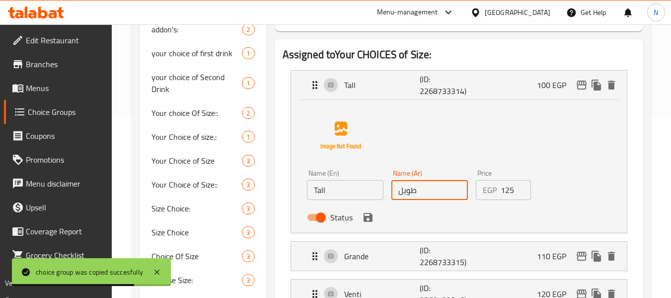
scroll to position [199, 0]
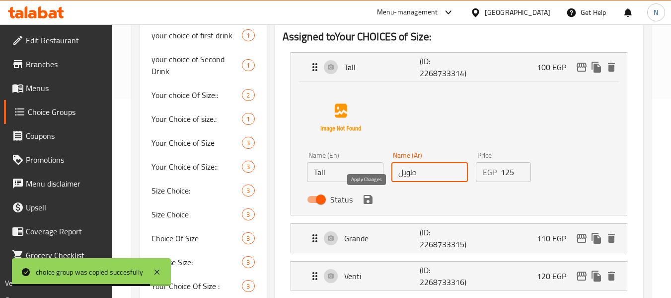
click at [369, 202] on icon "save" at bounding box center [368, 199] width 9 height 9
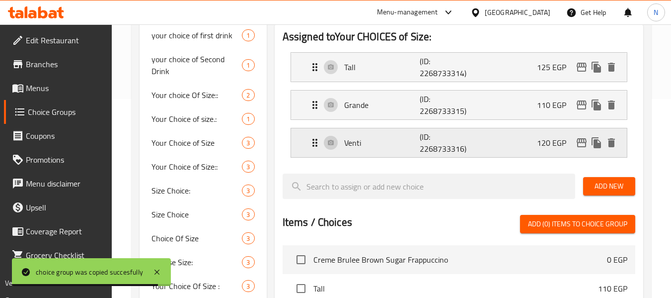
type input "طويل"
click at [535, 108] on div "Grande (ID: 2268733315) 110 EGP" at bounding box center [462, 104] width 306 height 29
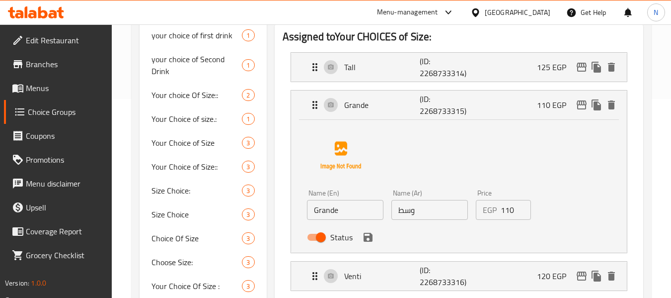
click at [508, 208] on input "110" at bounding box center [516, 210] width 31 height 20
type input "135"
click at [429, 208] on input "وسط" at bounding box center [430, 210] width 77 height 20
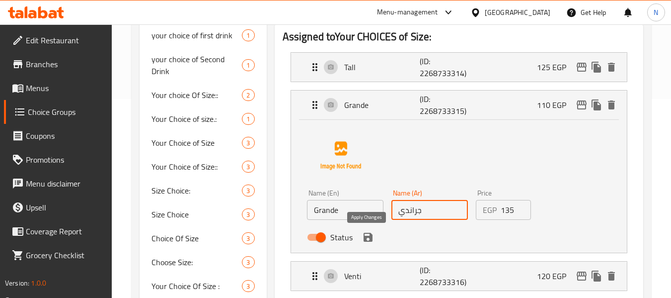
click at [369, 238] on icon "save" at bounding box center [368, 237] width 9 height 9
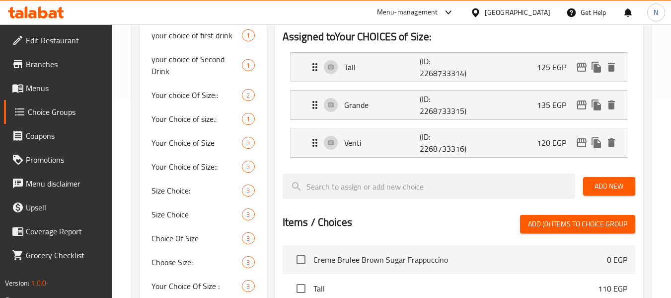
type input "جراندي"
click at [399, 135] on div "Venti (ID: 2268733316) 120 EGP" at bounding box center [462, 142] width 306 height 29
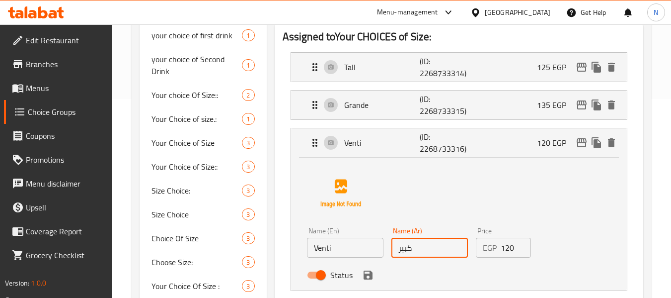
click at [442, 250] on input "كبير" at bounding box center [430, 248] width 77 height 20
type input "فينتي"
click at [505, 245] on input "120" at bounding box center [516, 248] width 31 height 20
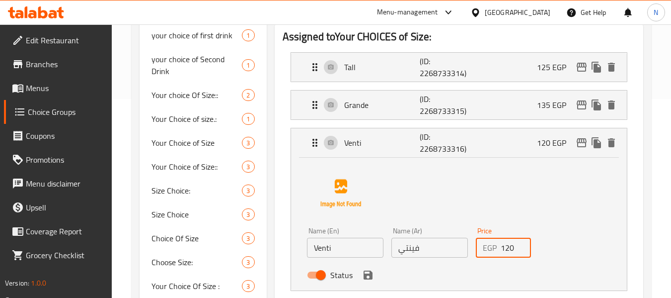
click at [505, 245] on input "120" at bounding box center [516, 248] width 31 height 20
click at [368, 278] on icon "save" at bounding box center [368, 275] width 12 height 12
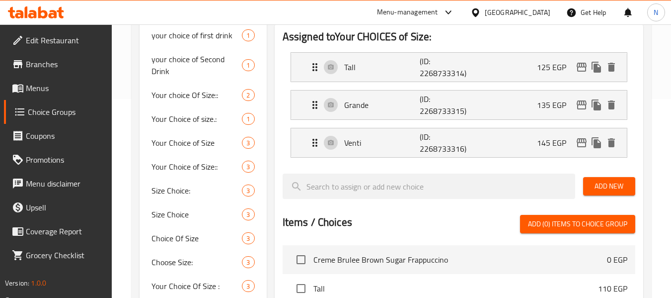
type input "145"
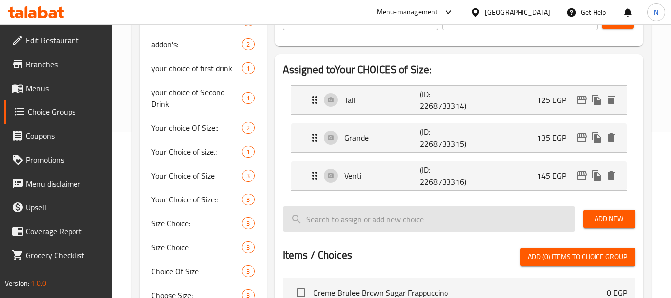
scroll to position [149, 0]
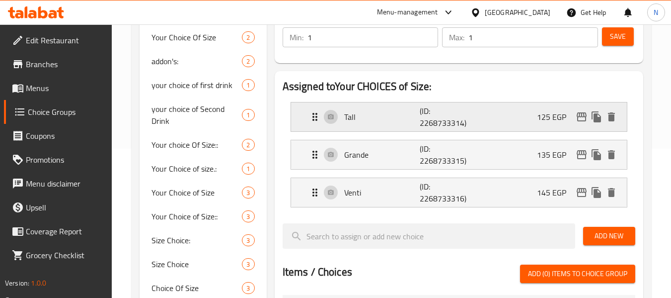
click at [395, 121] on p "Tall" at bounding box center [382, 117] width 76 height 12
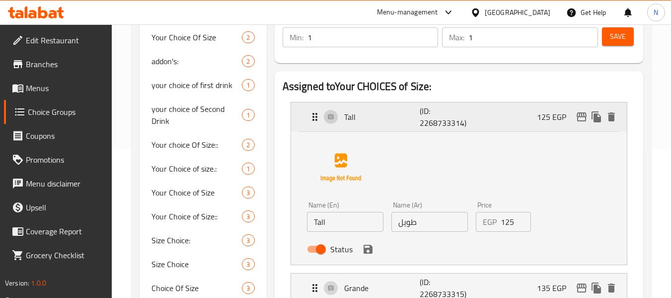
click at [431, 115] on p "(ID: 2268733314)" at bounding box center [445, 117] width 51 height 24
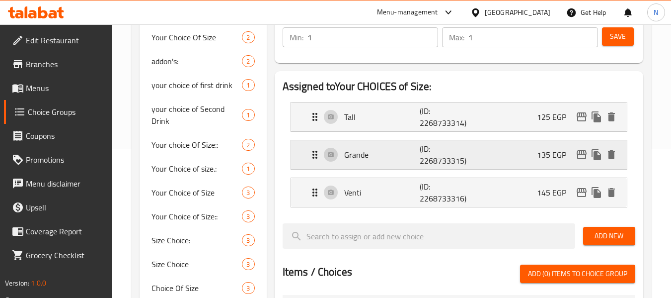
click at [440, 151] on p "(ID: 2268733315)" at bounding box center [445, 155] width 51 height 24
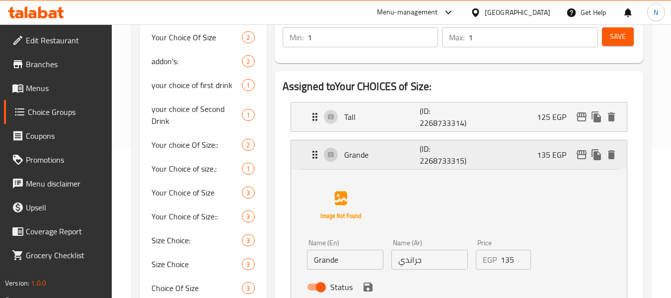
click at [440, 151] on p "(ID: 2268733315)" at bounding box center [445, 155] width 51 height 24
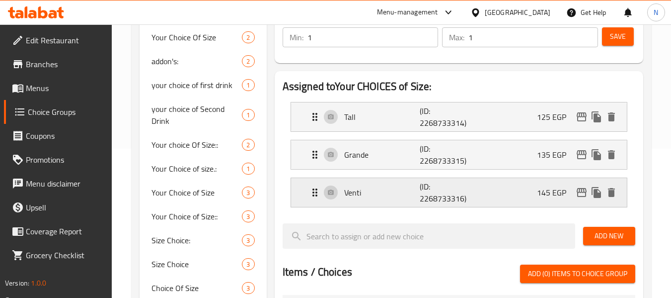
click at [447, 193] on p "(ID: 2268733316)" at bounding box center [445, 192] width 51 height 24
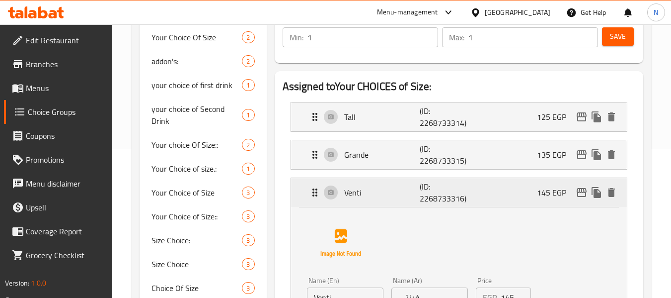
click at [447, 193] on p "(ID: 2268733316)" at bounding box center [445, 192] width 51 height 24
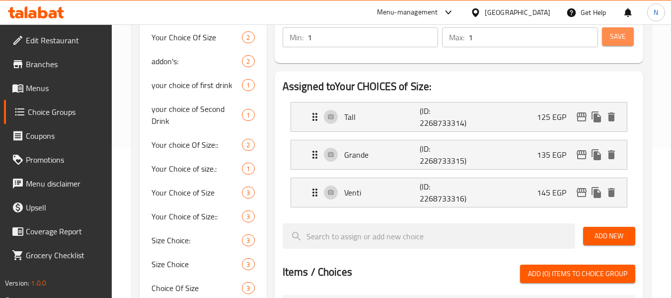
click at [611, 38] on span "Save" at bounding box center [618, 36] width 16 height 12
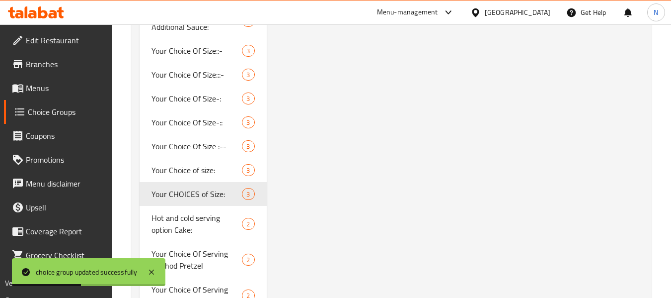
scroll to position [994, 0]
click at [38, 89] on span "Menus" at bounding box center [65, 88] width 79 height 12
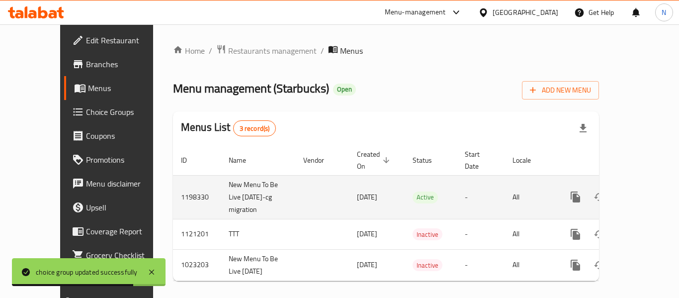
click at [641, 191] on icon "enhanced table" at bounding box center [647, 197] width 12 height 12
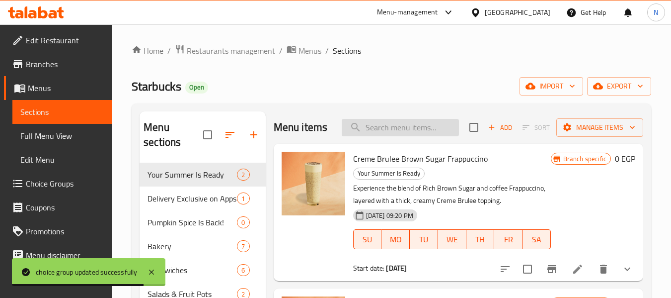
click at [437, 129] on input "search" at bounding box center [400, 127] width 117 height 17
paste input "Mango Dragonfruit"
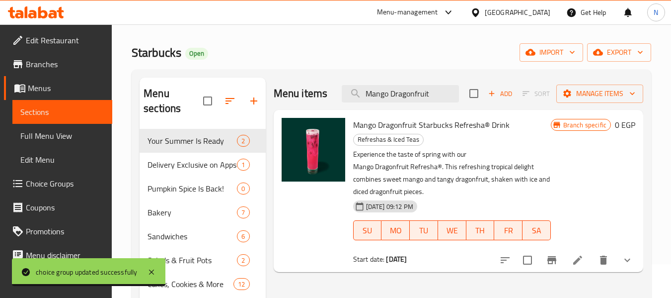
scroll to position [99, 0]
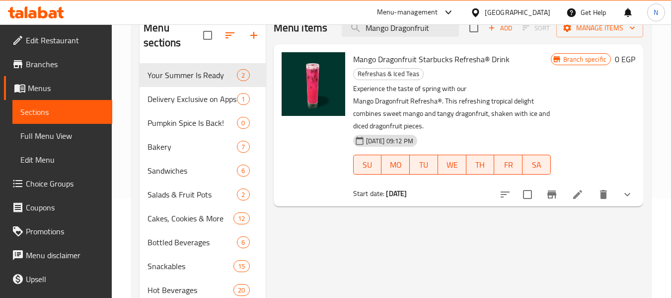
type input "Mango Dragonfruit"
click at [576, 189] on icon at bounding box center [578, 194] width 12 height 12
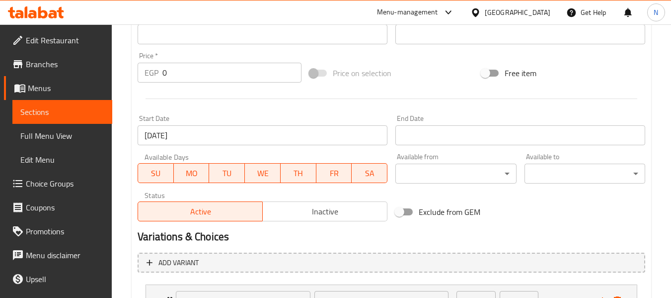
scroll to position [517, 0]
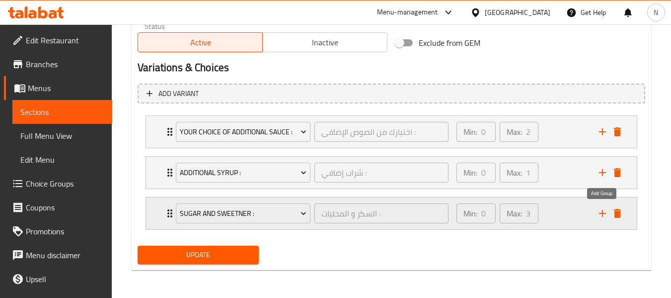
click at [602, 212] on icon "add" at bounding box center [603, 213] width 12 height 12
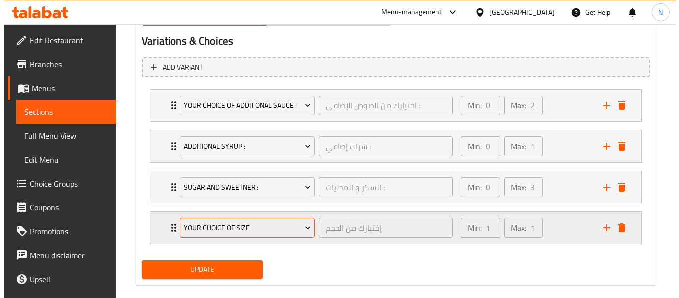
scroll to position [558, 0]
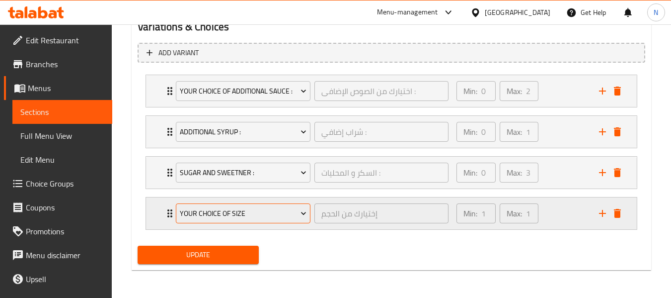
click at [271, 210] on span "Your Choice Of Size" at bounding box center [243, 213] width 127 height 12
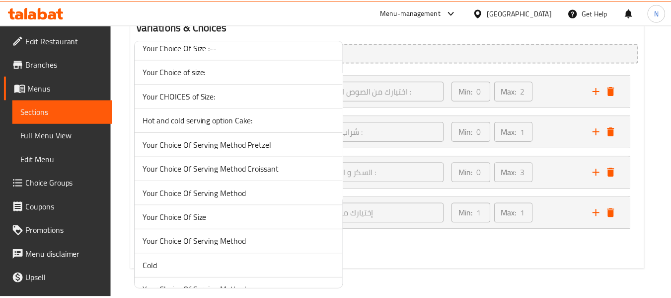
scroll to position [845, 0]
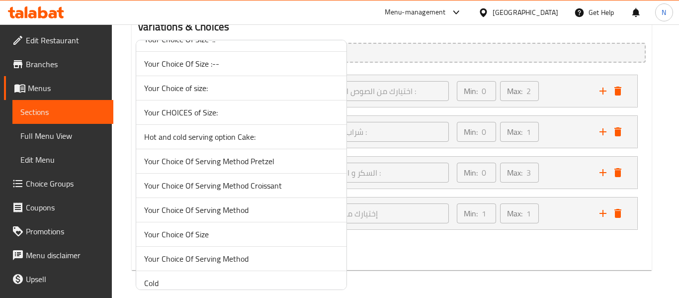
click at [220, 113] on span "Your CHOICES of Size:" at bounding box center [241, 112] width 194 height 12
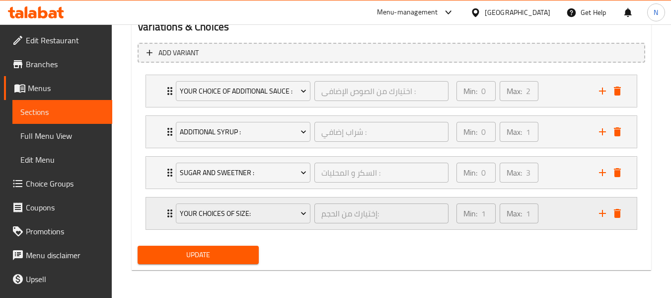
click at [562, 215] on div "Min: 1 ​ Max: 1 ​" at bounding box center [522, 213] width 143 height 32
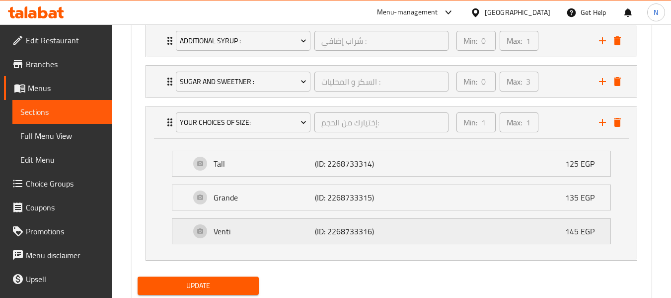
scroll to position [657, 0]
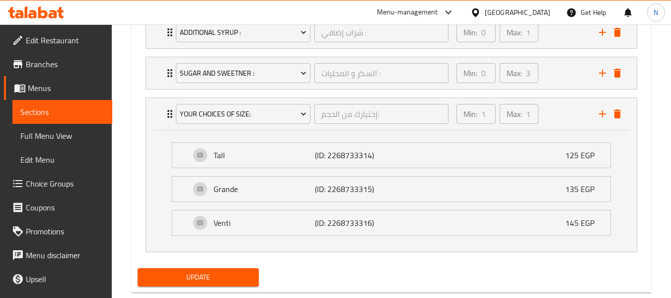
click at [237, 279] on span "Update" at bounding box center [198, 277] width 105 height 12
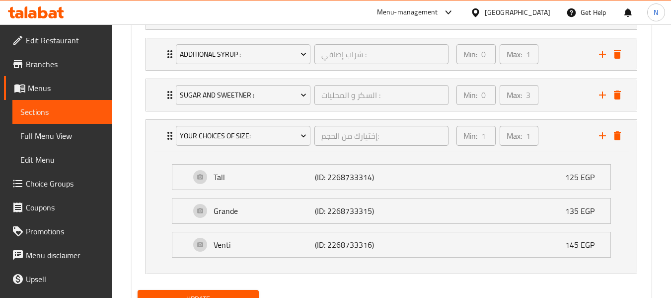
scroll to position [119, 0]
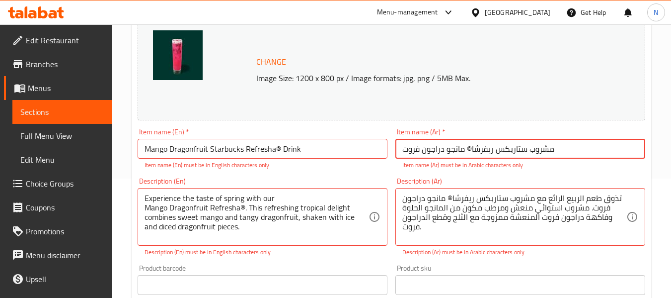
drag, startPoint x: 472, startPoint y: 150, endPoint x: 466, endPoint y: 149, distance: 6.1
click at [466, 149] on input "مشروب ستاربكس ريفرشا® مانجو دراجون فروت" at bounding box center [521, 149] width 250 height 20
type input "مشروب ستاربكس [PERSON_NAME] دراجون فروت"
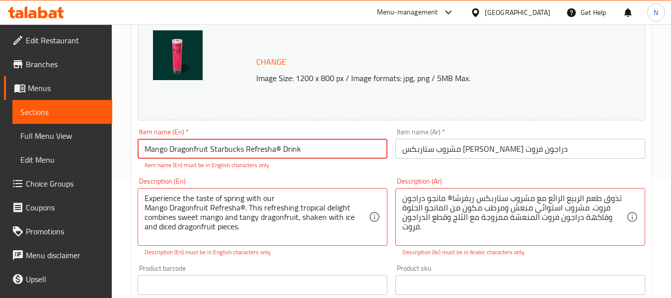
click at [276, 149] on input "Mango Dragonfruit Starbucks Refresha® Drink" at bounding box center [263, 149] width 250 height 20
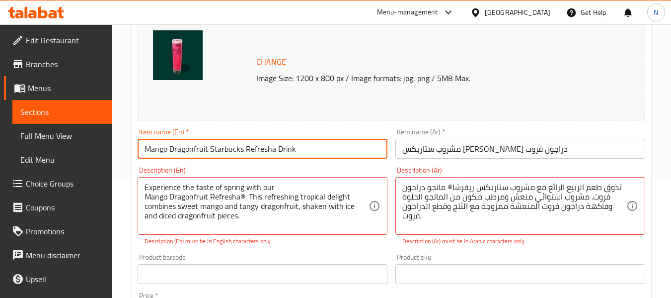
type input "Mango Dragonfruit Starbucks Refresha Drink"
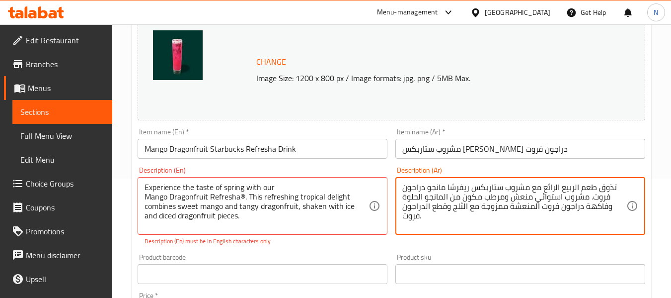
type textarea "تذوق طعم الربيع الرائع مع مشروب ستاربكس ريفرشا مانجو دراجون فروت. مشروب استوائي…"
click at [352, 155] on input "Mango Dragonfruit Starbucks Refresha Drink" at bounding box center [263, 149] width 250 height 20
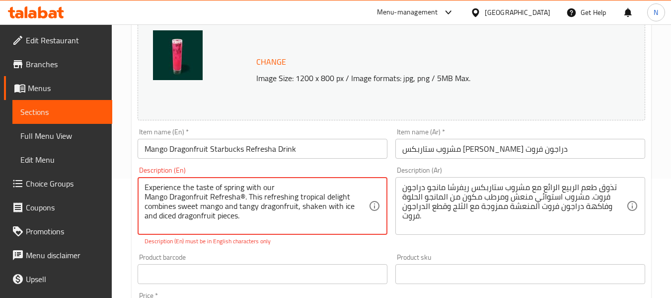
click at [241, 195] on textarea "Experience the taste of spring with our Mango Dragonfruit Refresha®. This refre…" at bounding box center [257, 205] width 224 height 47
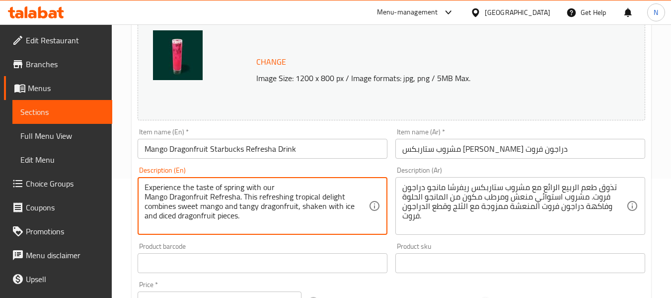
type textarea "Experience the taste of spring with our Mango Dragonfruit Refresha. This refres…"
click at [309, 152] on input "Mango Dragonfruit Starbucks Refresha Drink" at bounding box center [263, 149] width 250 height 20
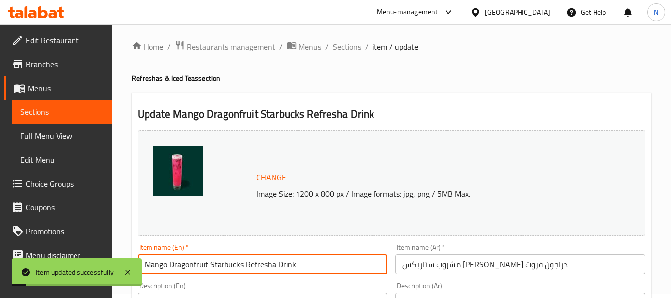
scroll to position [0, 0]
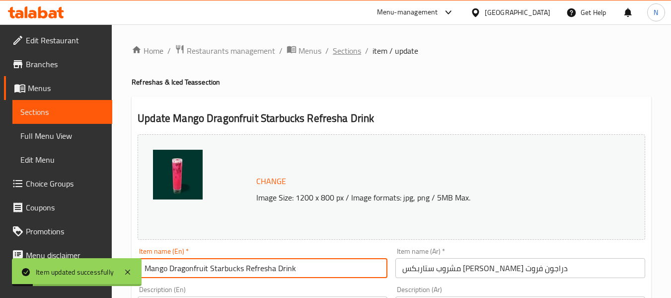
click at [343, 57] on span "Sections" at bounding box center [347, 51] width 28 height 12
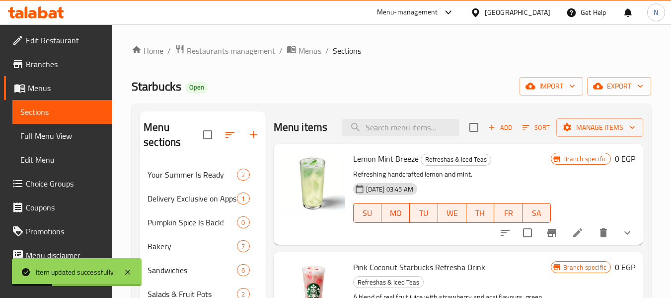
click at [66, 133] on span "Full Menu View" at bounding box center [62, 136] width 84 height 12
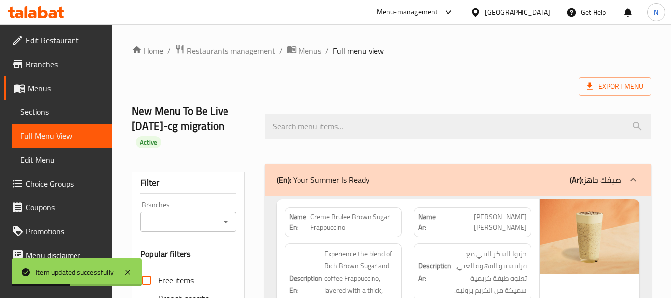
click at [373, 113] on div at bounding box center [458, 126] width 399 height 37
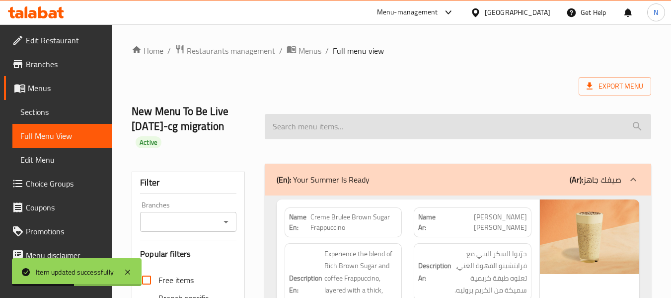
click at [379, 122] on input "search" at bounding box center [458, 126] width 387 height 25
paste input "Mango Dragonfruit"
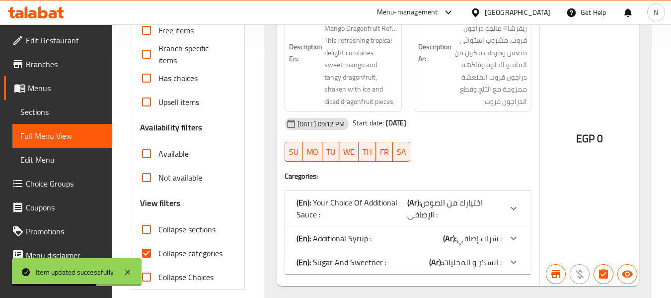
scroll to position [277, 0]
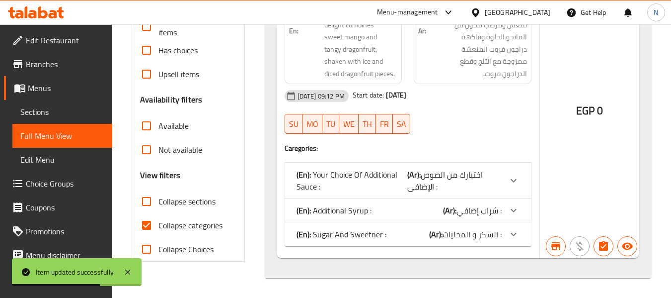
type input "Mango Dragonfruit"
click at [201, 219] on span "Collapse categories" at bounding box center [191, 225] width 64 height 12
click at [159, 218] on input "Collapse categories" at bounding box center [147, 225] width 24 height 24
checkbox input "false"
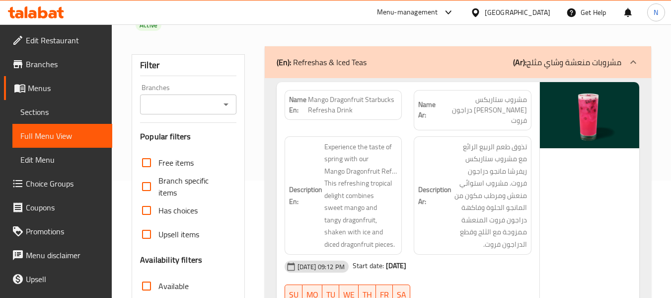
scroll to position [104, 0]
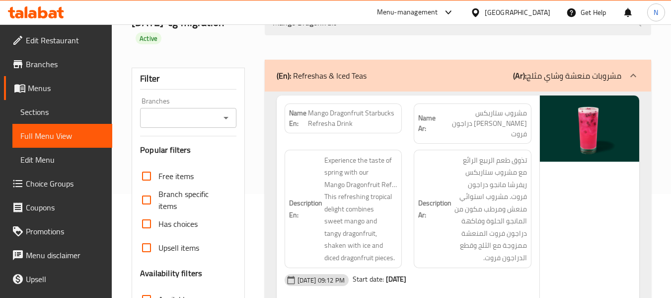
click at [64, 117] on span "Sections" at bounding box center [62, 112] width 84 height 12
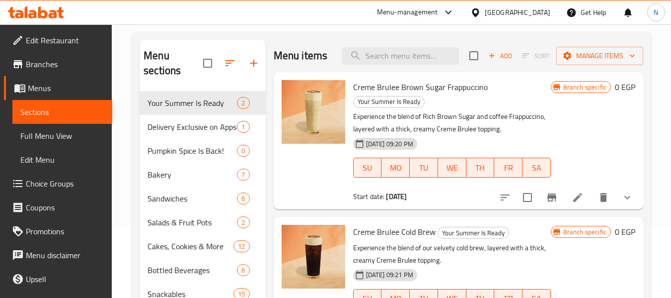
scroll to position [54, 0]
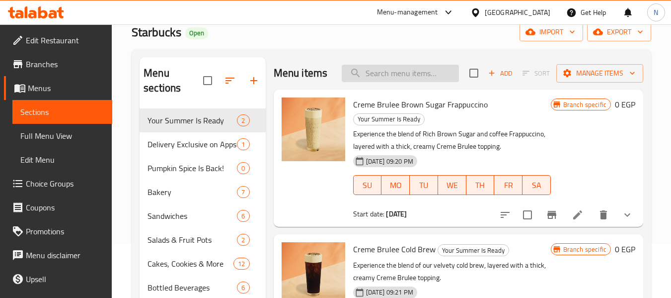
click at [407, 71] on input "search" at bounding box center [400, 73] width 117 height 17
paste input "Mango Dragonfruit"
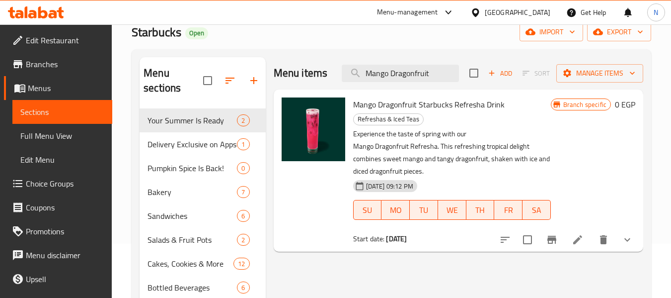
type input "Mango Dragonfruit"
click at [566, 231] on li at bounding box center [578, 240] width 28 height 18
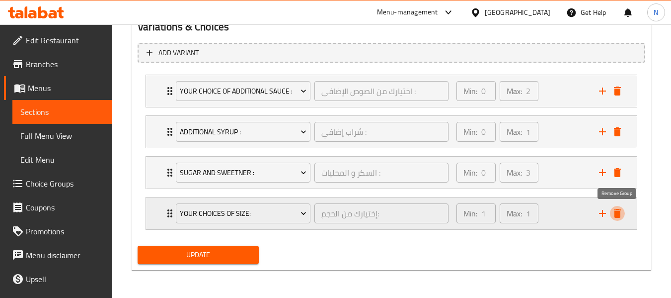
click at [618, 215] on icon "delete" at bounding box center [617, 213] width 7 height 9
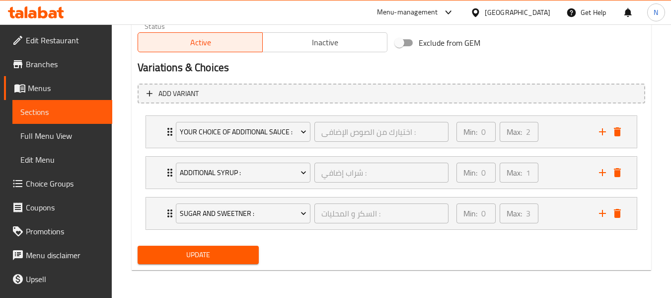
click at [236, 252] on span "Update" at bounding box center [198, 254] width 105 height 12
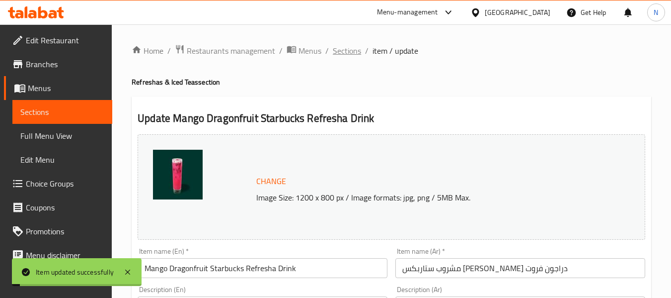
click at [349, 55] on span "Sections" at bounding box center [347, 51] width 28 height 12
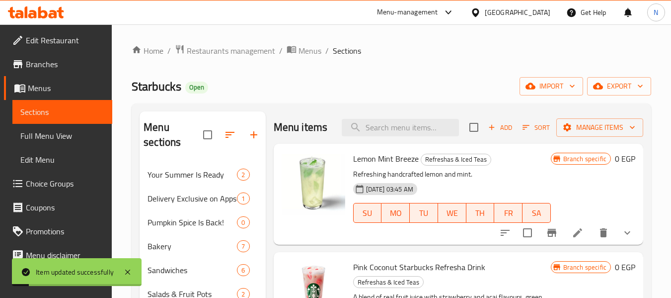
click at [64, 130] on span "Full Menu View" at bounding box center [62, 136] width 84 height 12
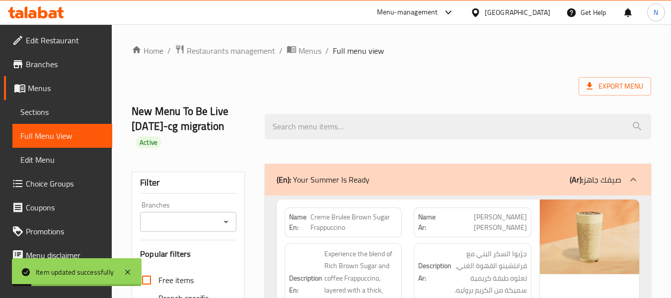
click at [363, 112] on div at bounding box center [458, 126] width 399 height 37
click at [365, 122] on input "search" at bounding box center [458, 126] width 387 height 25
paste input "Mango Dragonfruit"
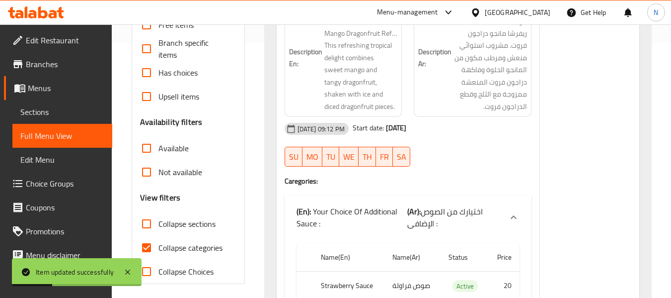
scroll to position [348, 0]
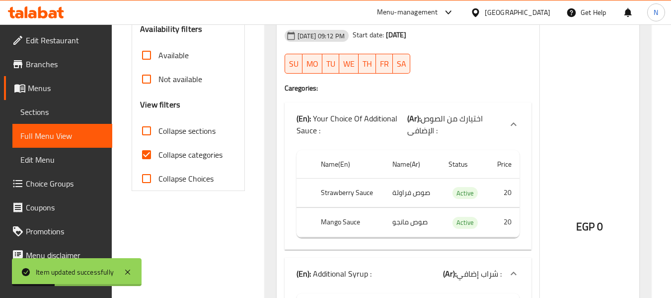
type input "Mango Dragonfruit"
click at [197, 156] on span "Collapse categories" at bounding box center [191, 155] width 64 height 12
click at [159, 156] on input "Collapse categories" at bounding box center [147, 155] width 24 height 24
checkbox input "false"
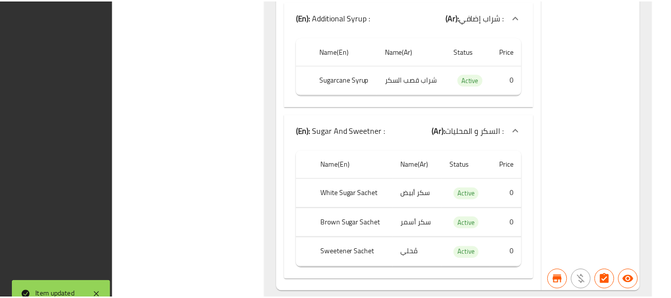
scroll to position [627, 0]
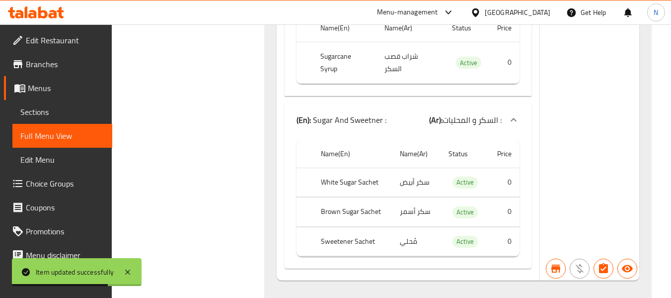
drag, startPoint x: 35, startPoint y: 113, endPoint x: 115, endPoint y: 126, distance: 80.6
click at [35, 113] on span "Sections" at bounding box center [62, 112] width 84 height 12
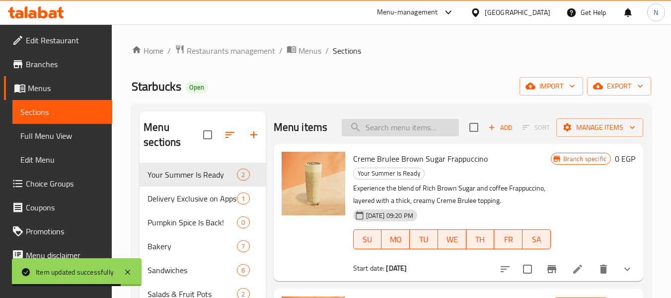
click at [419, 131] on input "search" at bounding box center [400, 127] width 117 height 17
paste input "Mango Dragonfruit"
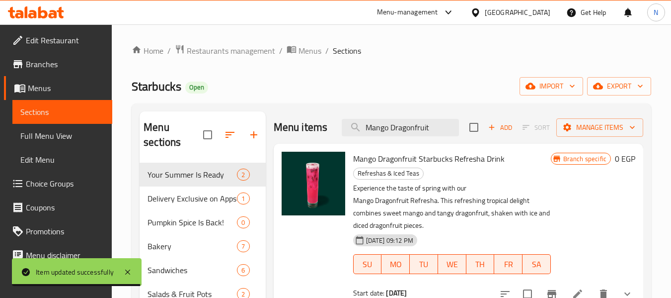
type input "Mango Dragonfruit"
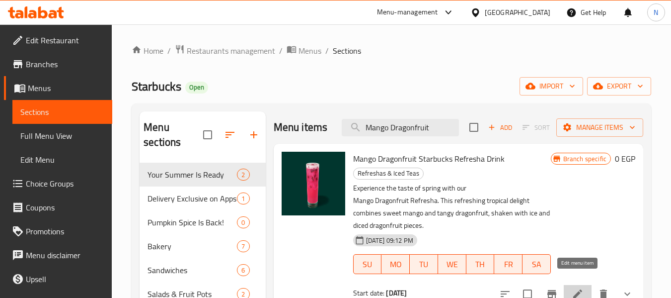
click at [578, 289] on icon at bounding box center [577, 293] width 9 height 9
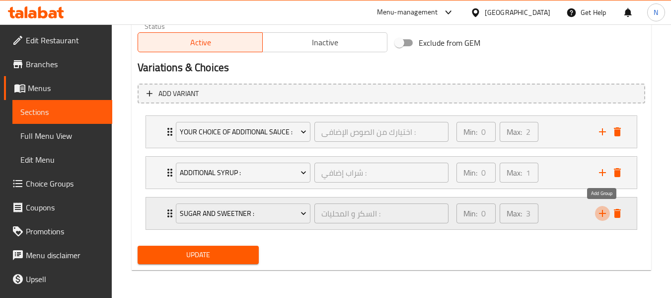
click at [605, 218] on icon "add" at bounding box center [603, 213] width 12 height 12
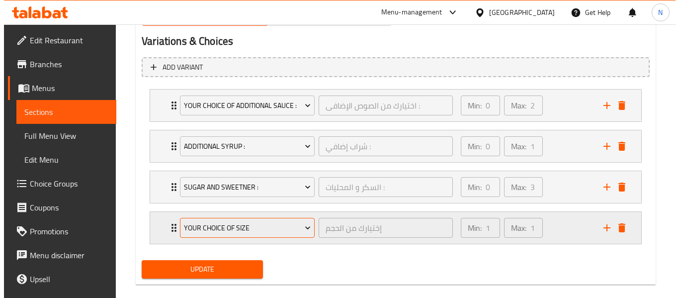
scroll to position [558, 0]
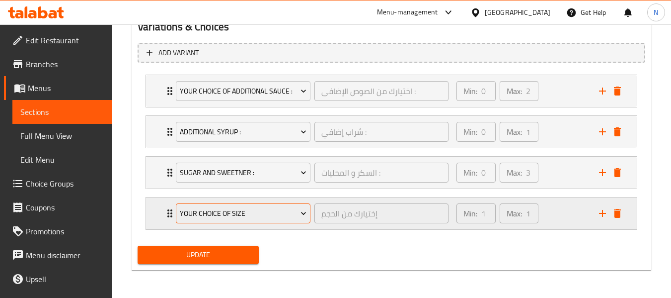
click at [298, 216] on span "Your Choice Of Size" at bounding box center [243, 213] width 127 height 12
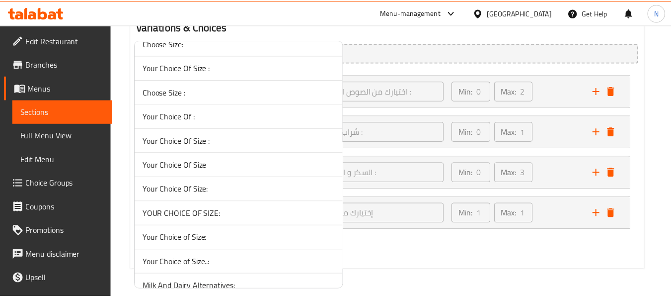
scroll to position [298, 0]
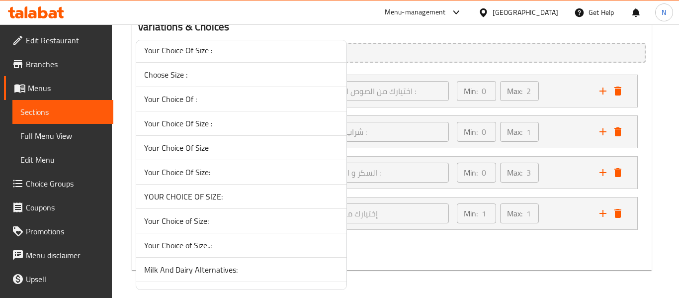
click at [212, 196] on span "YOUR CHOICE OF SIZE:" at bounding box center [241, 196] width 194 height 12
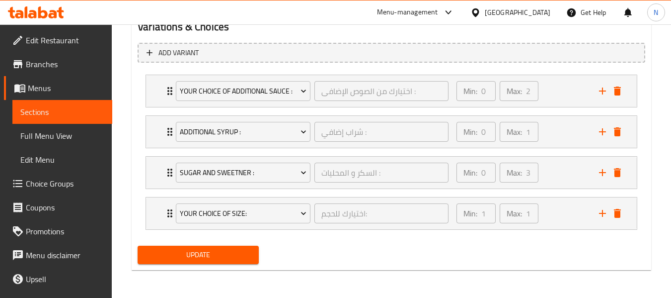
click at [242, 257] on span "Update" at bounding box center [198, 254] width 105 height 12
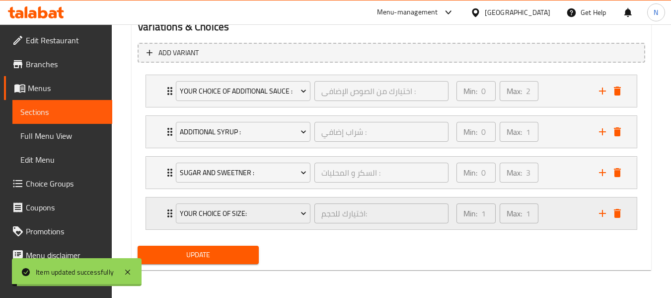
click at [552, 224] on div "Min: 1 ​ Max: 1 ​" at bounding box center [522, 213] width 143 height 32
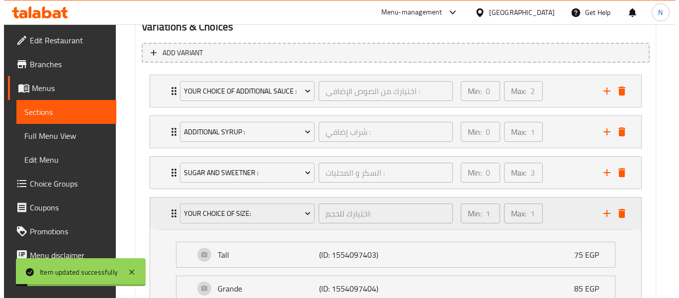
scroll to position [657, 0]
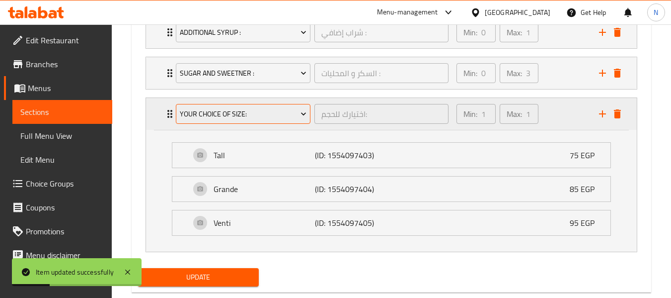
click at [278, 108] on span "YOUR CHOICE OF SIZE:" at bounding box center [243, 114] width 127 height 12
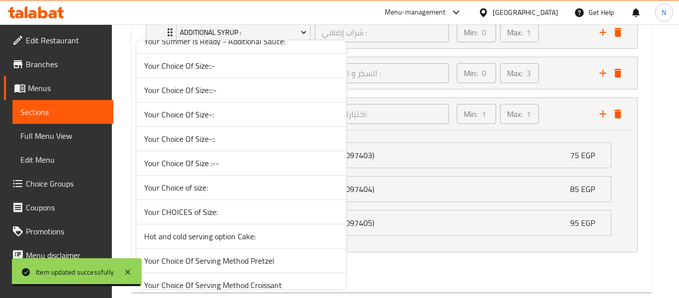
scroll to position [795, 0]
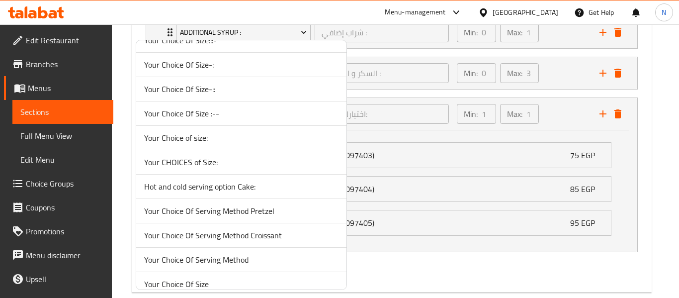
click at [212, 157] on span "Your CHOICES of Size:" at bounding box center [241, 162] width 194 height 12
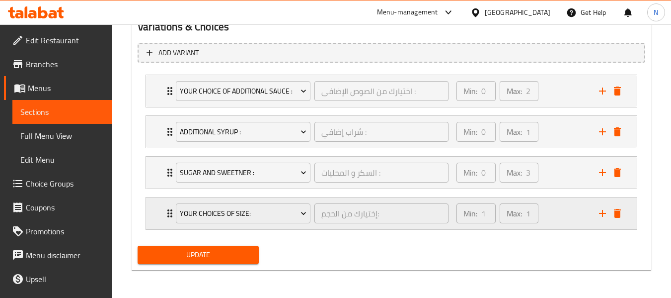
click at [561, 227] on div "Min: 1 ​ Max: 1 ​" at bounding box center [522, 213] width 143 height 32
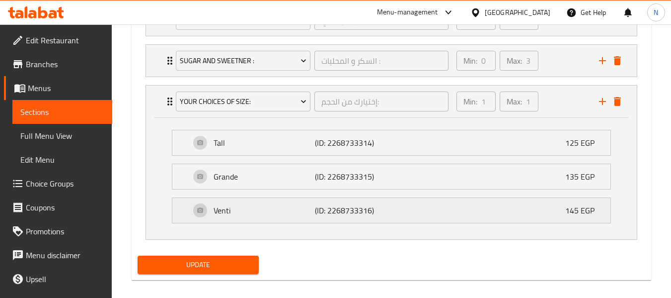
scroll to position [679, 0]
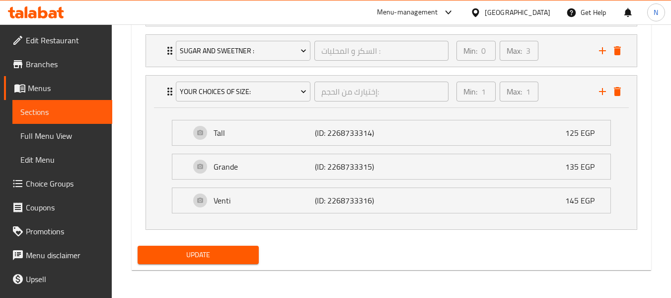
click at [240, 248] on button "Update" at bounding box center [198, 254] width 121 height 18
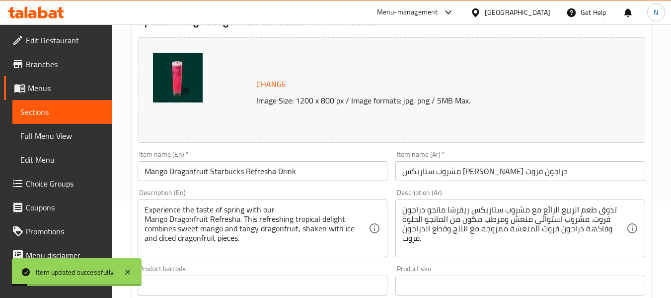
scroll to position [0, 0]
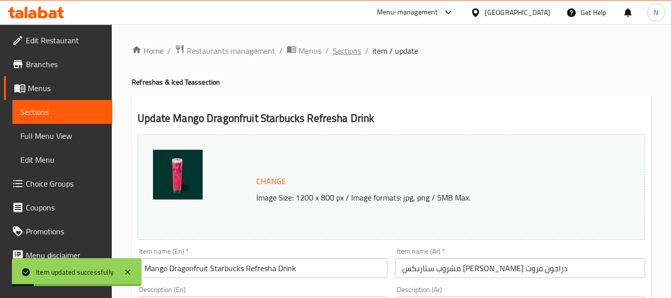
click at [352, 54] on span "Sections" at bounding box center [347, 51] width 28 height 12
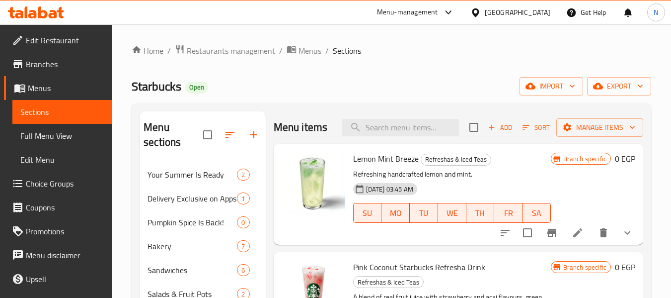
click at [40, 16] on icon at bounding box center [42, 12] width 9 height 12
